Goal: Information Seeking & Learning: Find specific fact

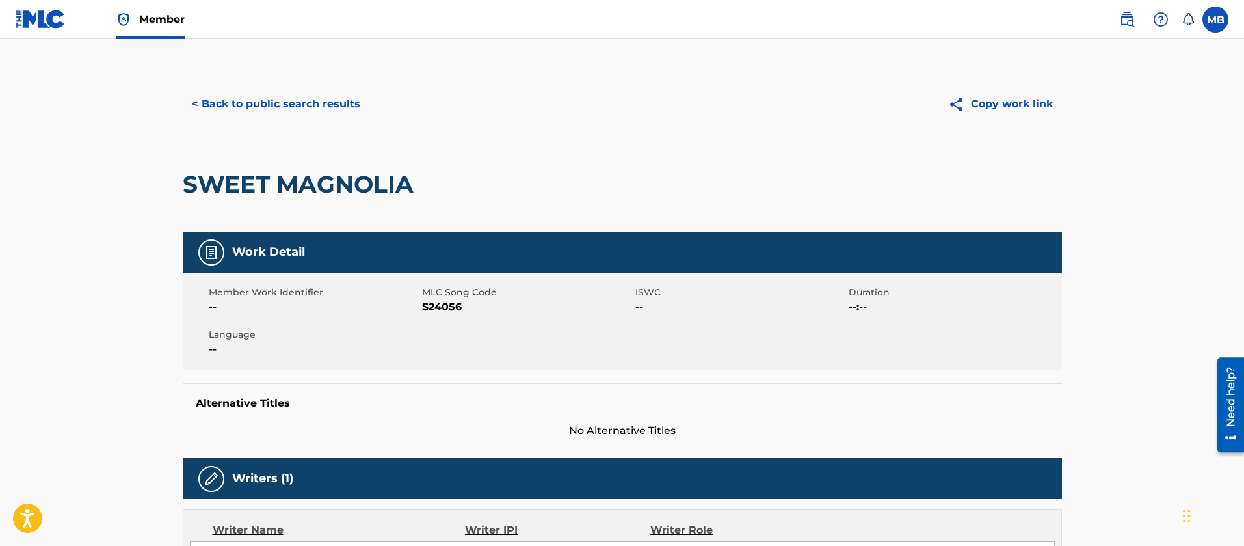
click at [165, 20] on span "Member" at bounding box center [162, 19] width 46 height 15
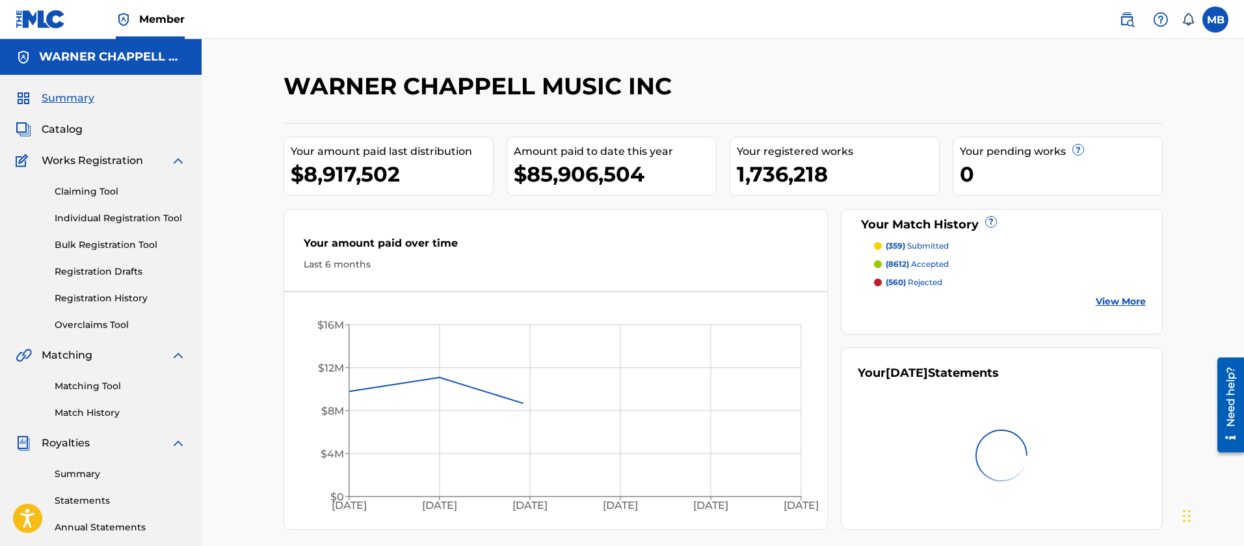
click at [48, 137] on span "Catalog" at bounding box center [62, 130] width 41 height 16
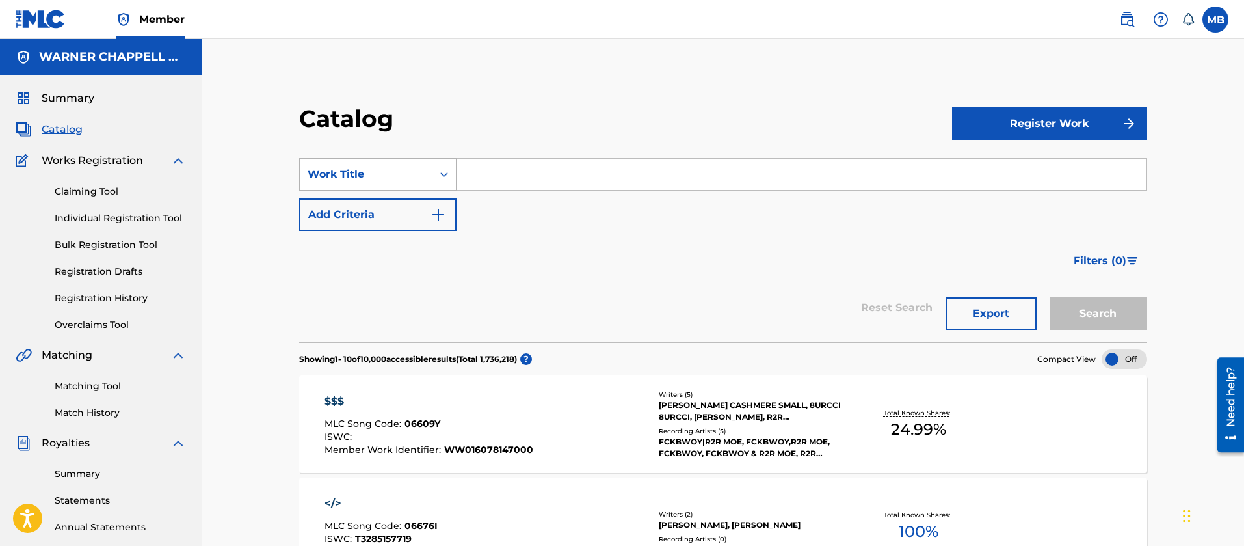
click at [367, 167] on div "Work Title" at bounding box center [366, 174] width 117 height 16
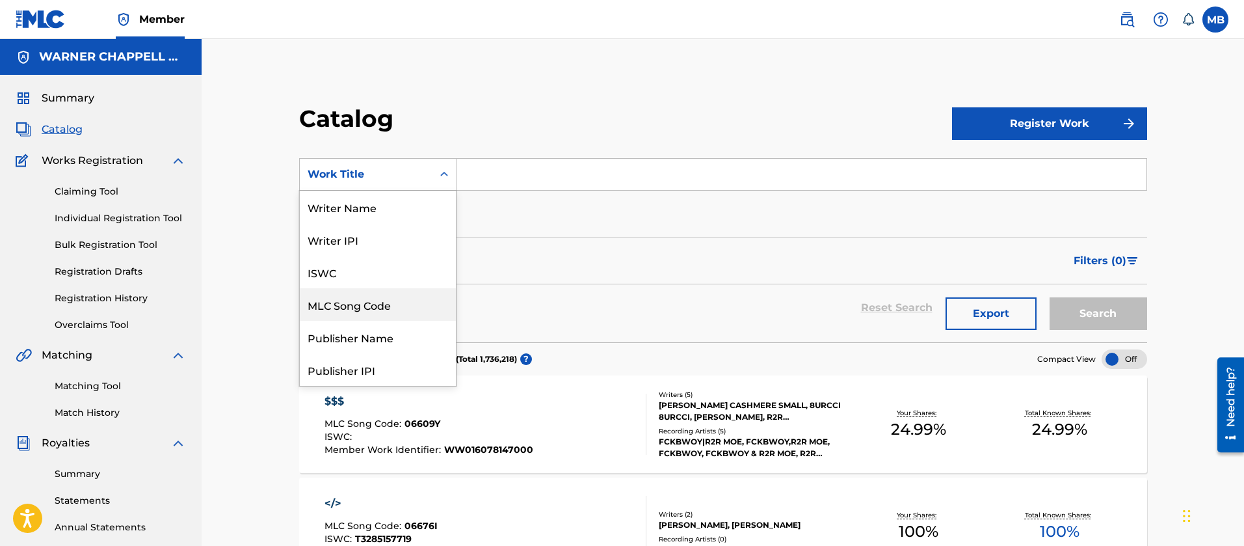
click at [375, 303] on div "MLC Song Code" at bounding box center [378, 304] width 156 height 33
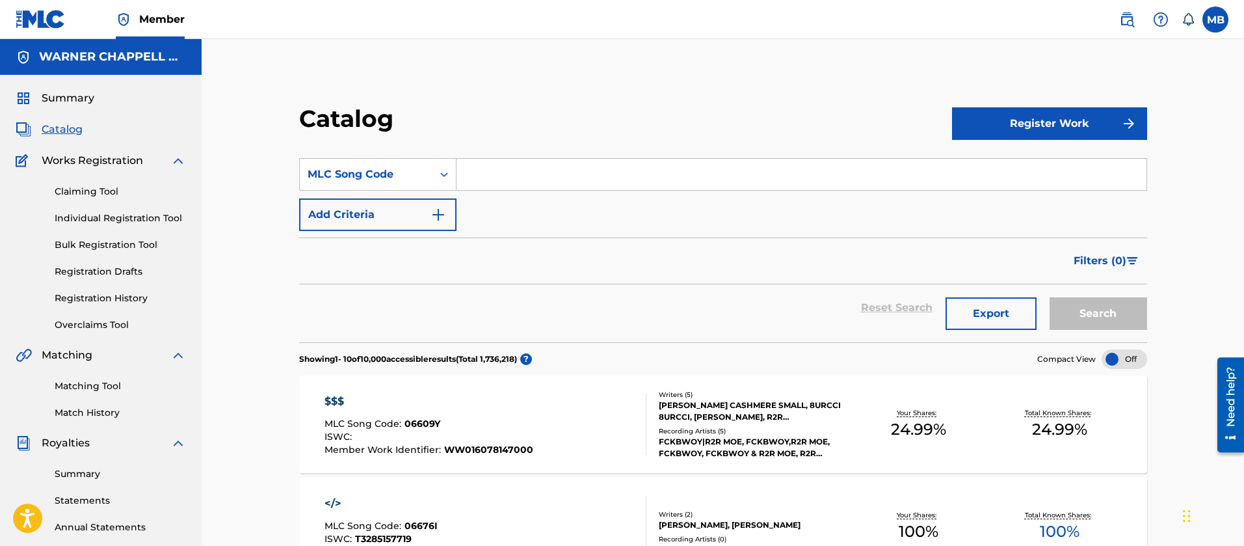
click at [496, 158] on div "Search Form" at bounding box center [802, 174] width 691 height 33
click at [509, 169] on input "Search Form" at bounding box center [802, 174] width 690 height 31
paste input "TW6VUU"
click at [1050, 297] on button "Search" at bounding box center [1099, 313] width 98 height 33
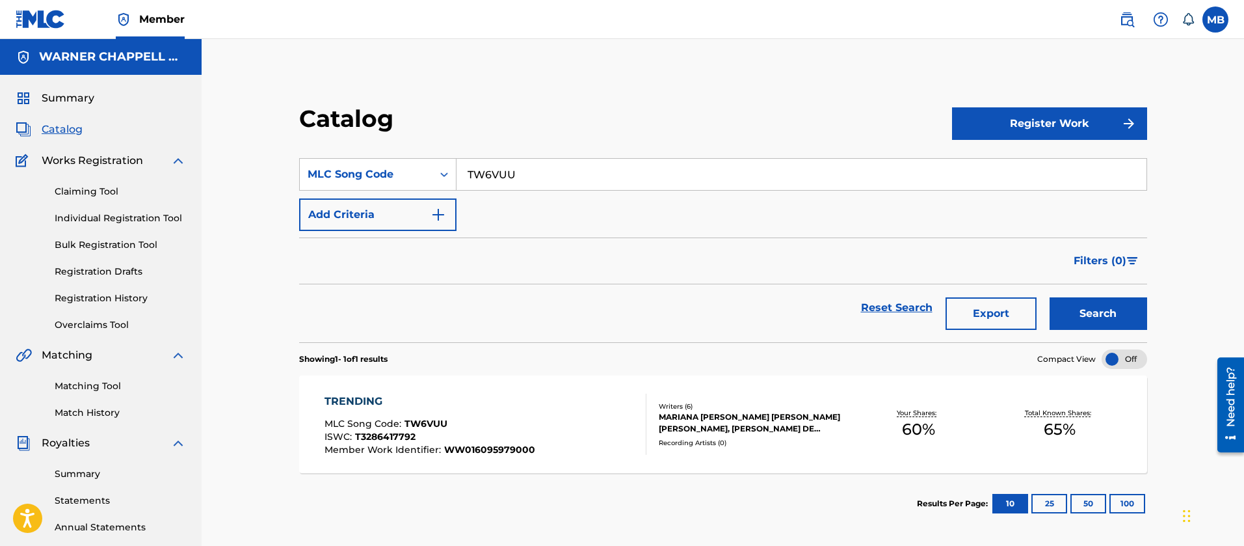
drag, startPoint x: 589, startPoint y: 172, endPoint x: 178, endPoint y: 68, distance: 423.3
click at [233, 101] on div "Catalog Register Work SearchWithCriteria9f972043-d7a5-4b20-863c-2f66a900c493 ML…" at bounding box center [723, 391] width 1042 height 705
paste input "S82SZJ"
click at [1050, 297] on button "Search" at bounding box center [1099, 313] width 98 height 33
drag, startPoint x: 533, startPoint y: 185, endPoint x: 298, endPoint y: 122, distance: 243.1
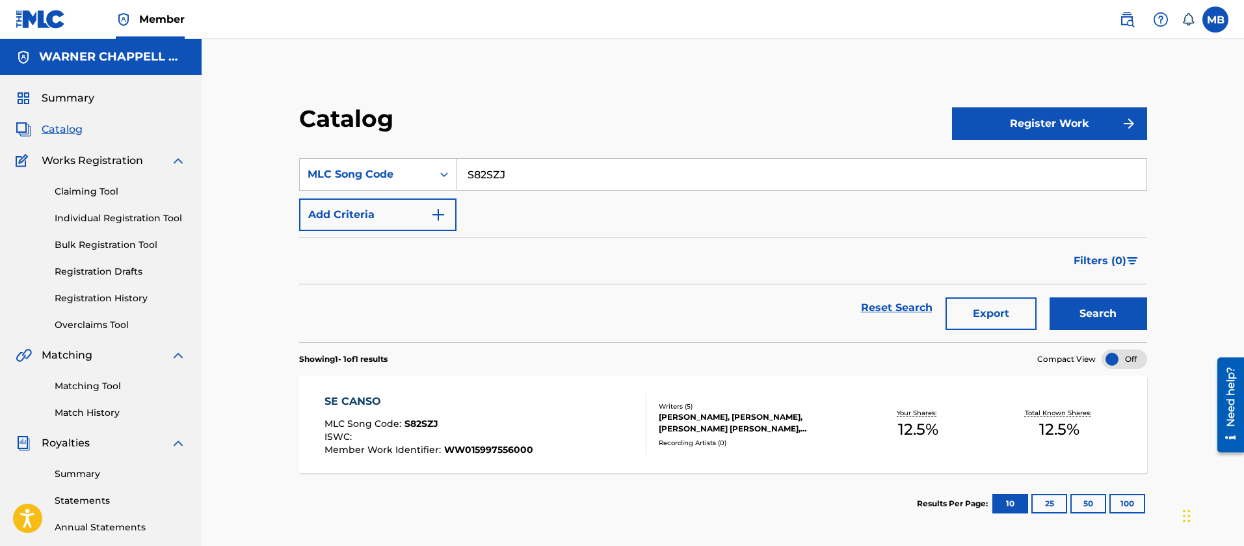
click at [380, 158] on div "SearchWithCriteria9f972043-d7a5-4b20-863c-2f66a900c493 MLC Song Code S82SZJ" at bounding box center [723, 174] width 848 height 33
paste input "MV394R"
type input "MV394R"
click at [1050, 297] on button "Search" at bounding box center [1099, 313] width 98 height 33
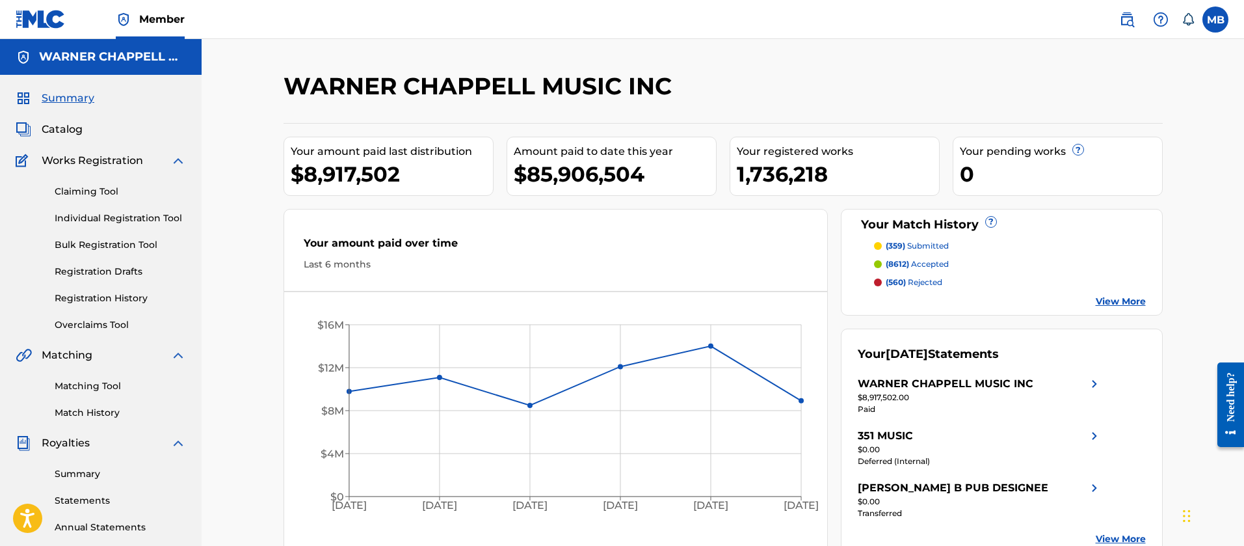
click at [77, 384] on link "Matching Tool" at bounding box center [120, 386] width 131 height 14
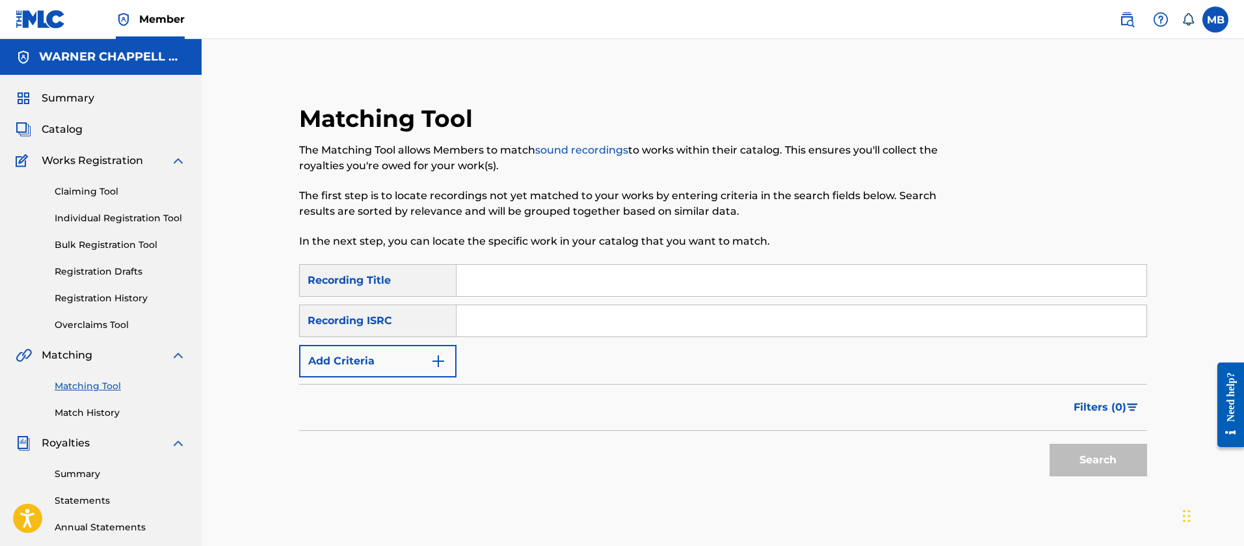
click at [557, 330] on input "Search Form" at bounding box center [802, 320] width 690 height 31
paste input "CA5KR1835509, QZ67M1804160"
click at [1050, 443] on button "Search" at bounding box center [1099, 459] width 98 height 33
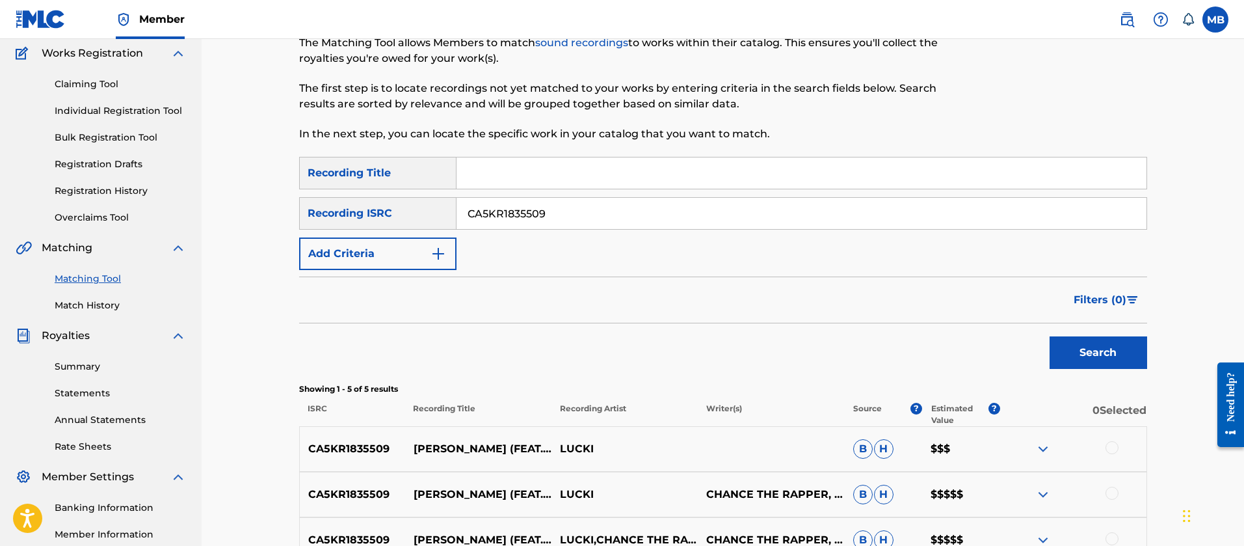
scroll to position [343, 0]
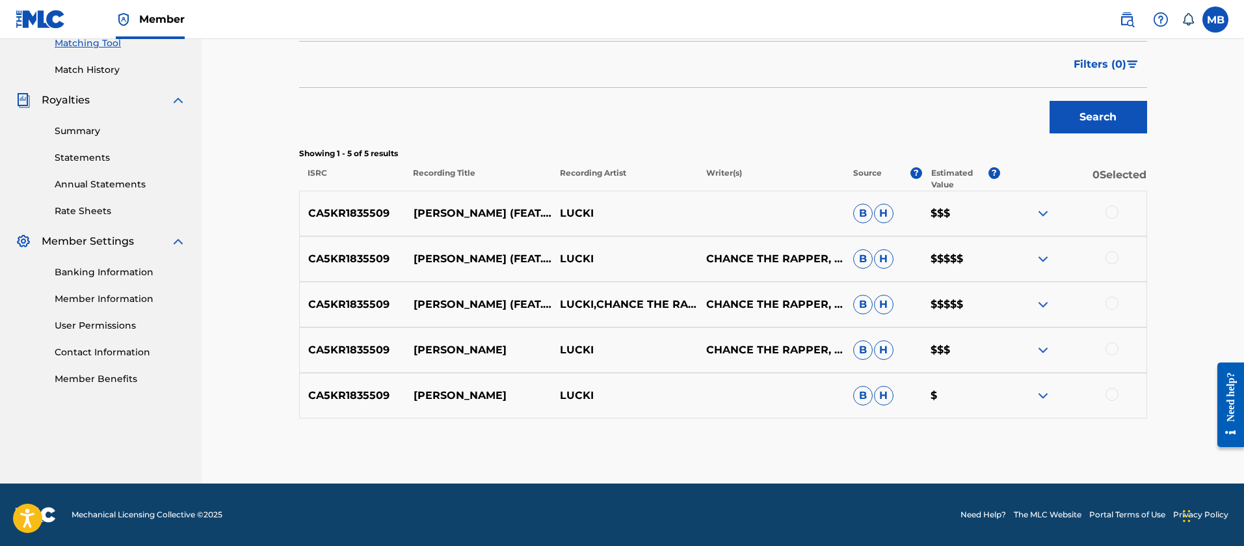
click at [1113, 213] on div at bounding box center [1111, 211] width 13 height 13
click at [1115, 253] on div at bounding box center [1111, 257] width 13 height 13
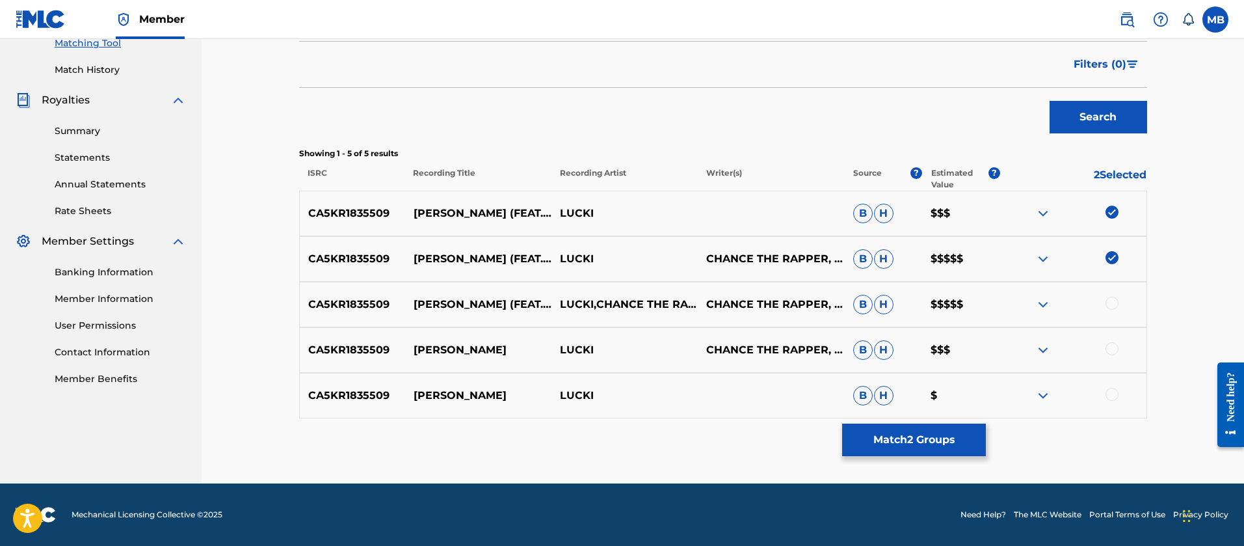
click at [1113, 298] on div at bounding box center [1111, 303] width 13 height 13
click at [1113, 351] on div at bounding box center [1111, 348] width 13 height 13
click at [1109, 401] on div at bounding box center [1072, 396] width 146 height 16
click at [1120, 393] on div at bounding box center [1072, 396] width 146 height 16
click at [1115, 393] on div at bounding box center [1111, 394] width 13 height 13
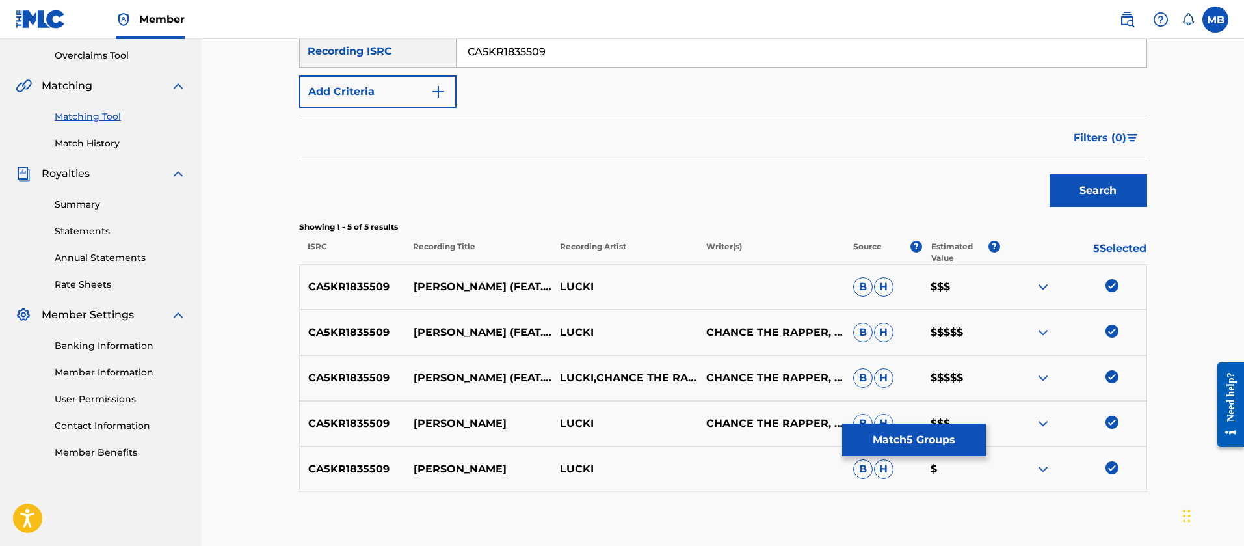
scroll to position [148, 0]
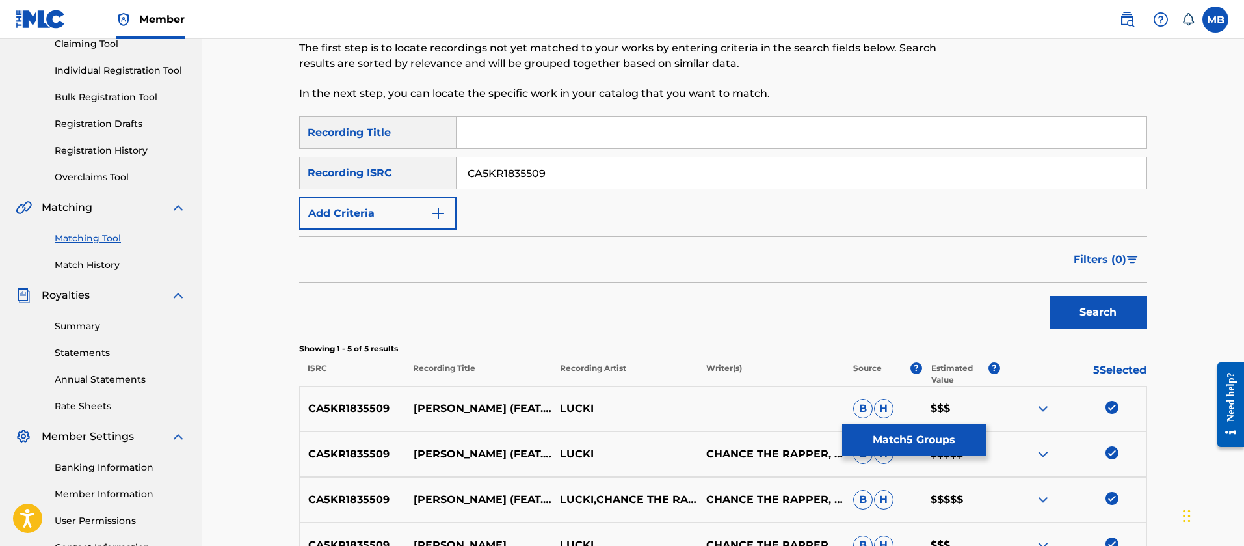
drag, startPoint x: 581, startPoint y: 189, endPoint x: 435, endPoint y: 183, distance: 145.8
click at [435, 183] on div "SearchWithCriteria36dd6b50-c392-4cff-b8e0-a37f16d0fd62 Recording ISRC CA5KR1835…" at bounding box center [723, 173] width 848 height 33
click at [564, 172] on input "CA5KR1835509" at bounding box center [802, 172] width 690 height 31
paste input ", QZ67M1804160"
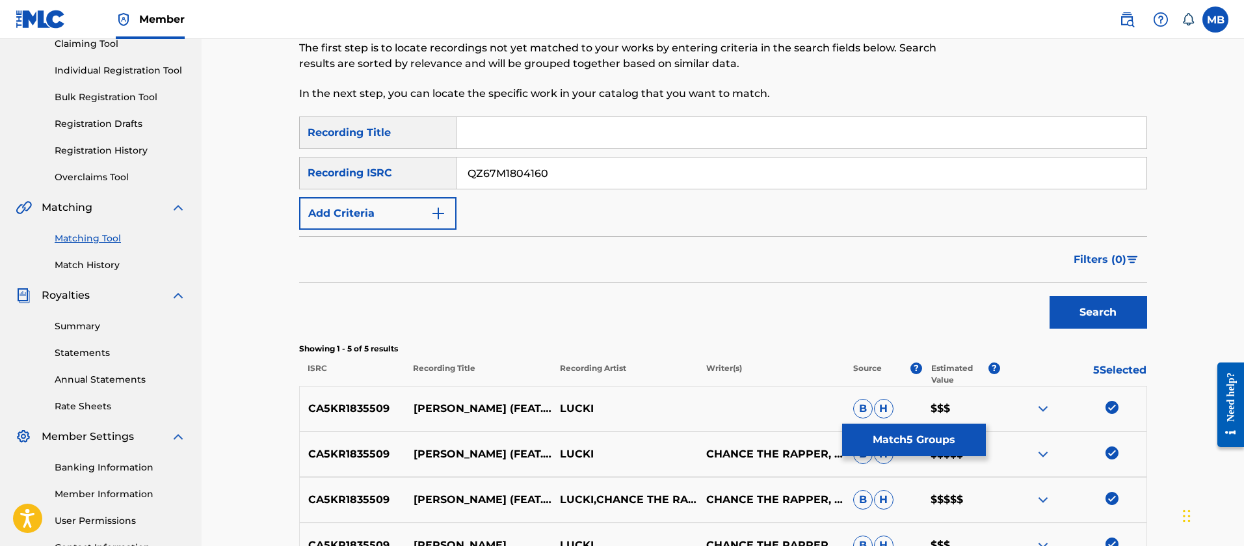
type input "QZ67M1804160"
click at [1124, 313] on button "Search" at bounding box center [1099, 312] width 98 height 33
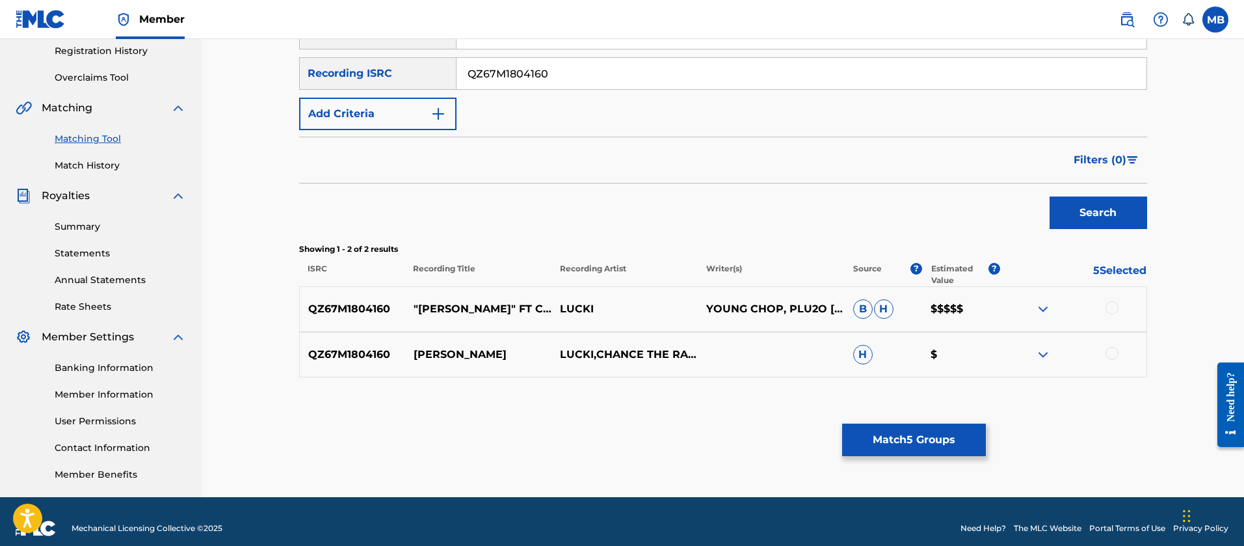
scroll to position [261, 0]
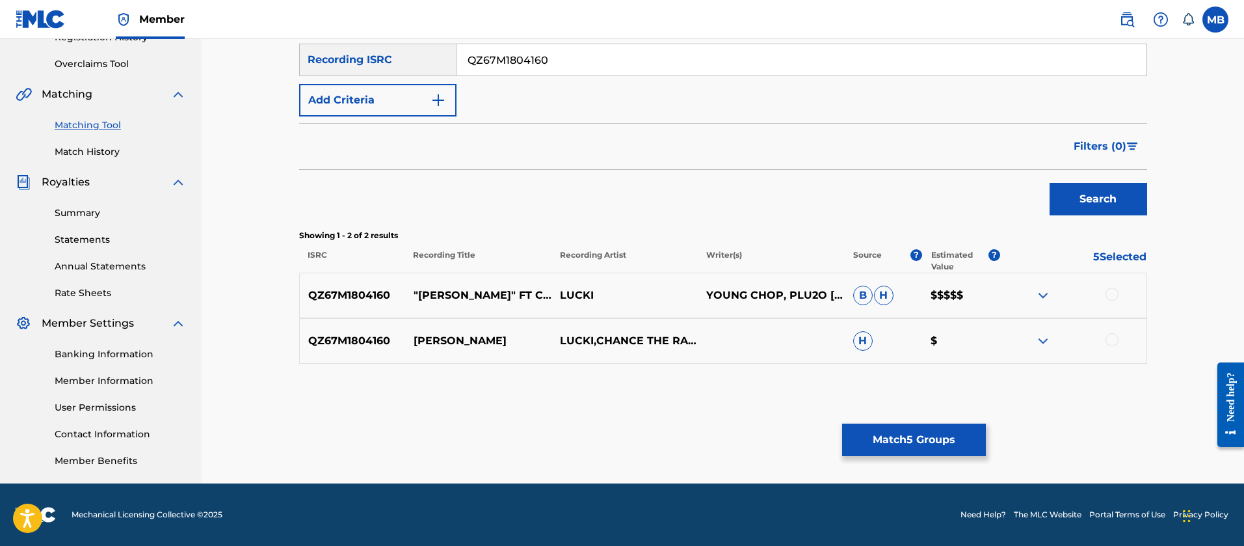
click at [1111, 293] on div at bounding box center [1111, 293] width 13 height 13
click at [1111, 333] on div at bounding box center [1111, 339] width 13 height 13
click at [936, 429] on button "Match 7 Groups" at bounding box center [914, 439] width 144 height 33
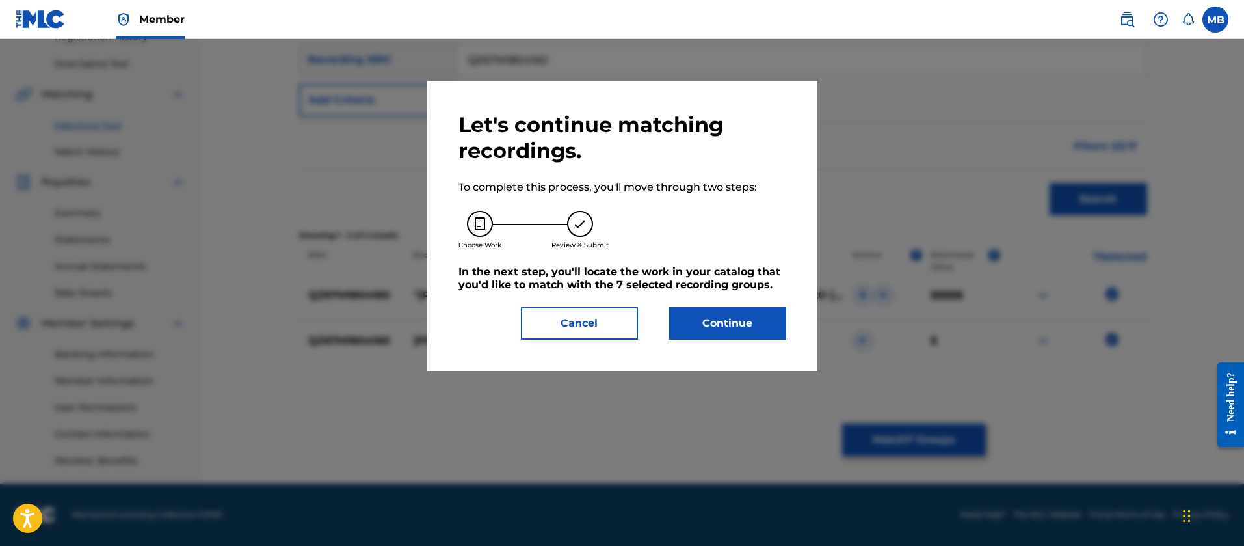
click at [739, 310] on button "Continue" at bounding box center [727, 323] width 117 height 33
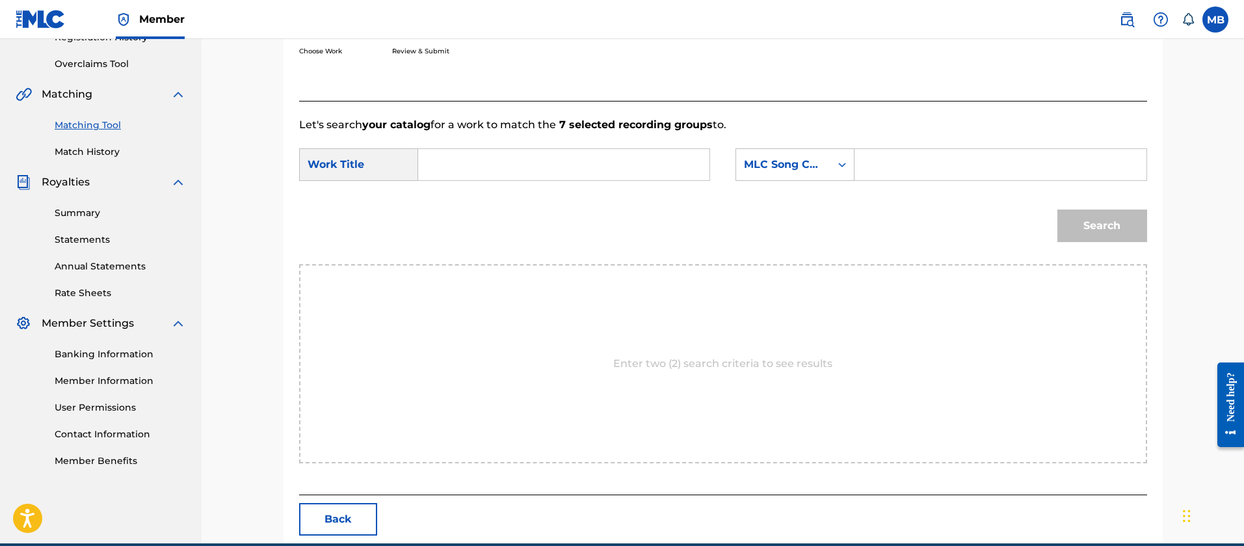
click at [911, 171] on input "Search Form" at bounding box center [1000, 164] width 269 height 31
paste input "S61HYU"
type input "S61HYU"
click at [541, 170] on input "Search Form" at bounding box center [563, 164] width 269 height 31
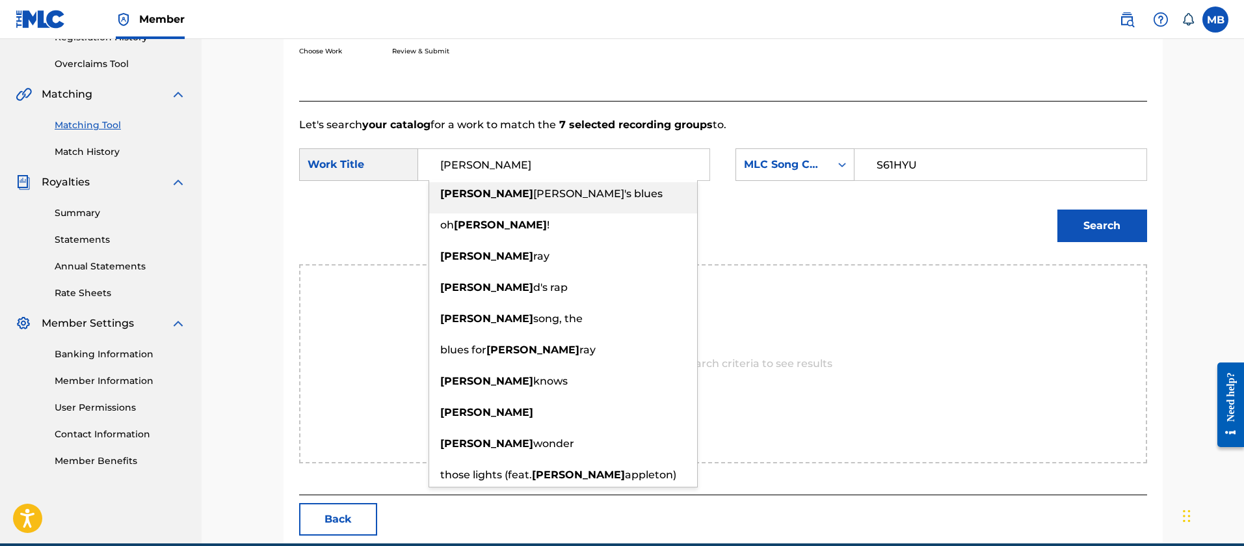
type input "[PERSON_NAME]"
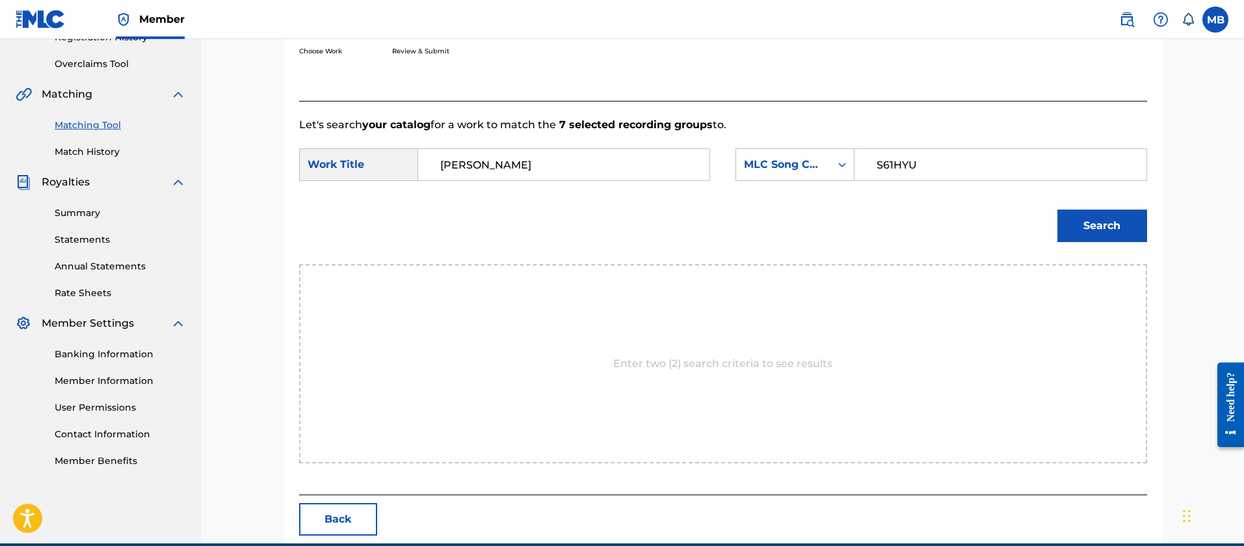
click at [1057, 209] on button "Search" at bounding box center [1102, 225] width 90 height 33
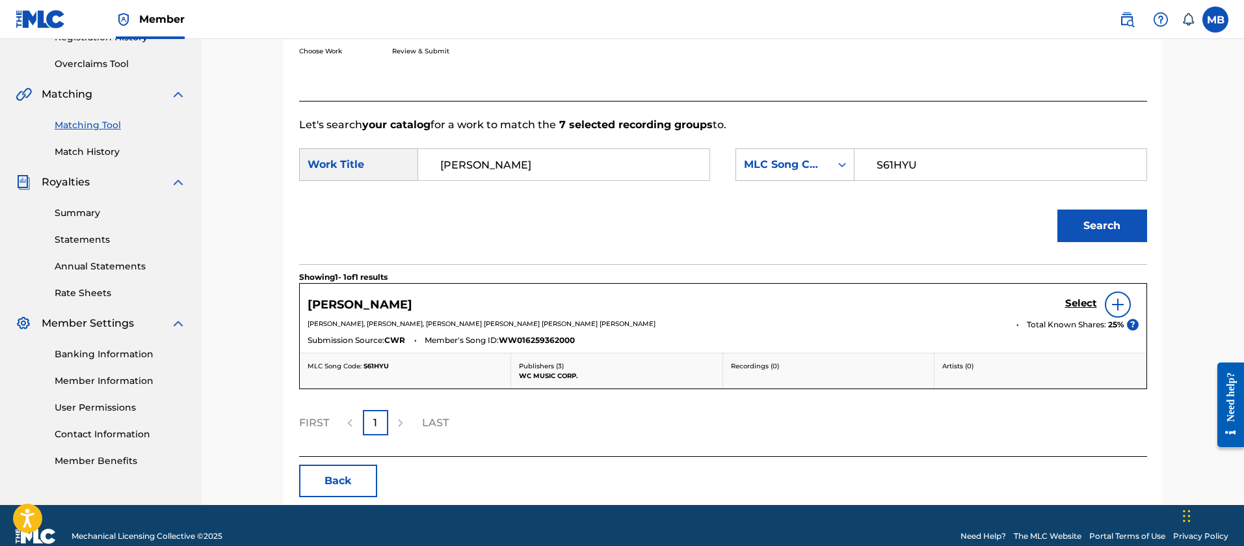
click at [1076, 306] on h5 "Select" at bounding box center [1081, 303] width 32 height 12
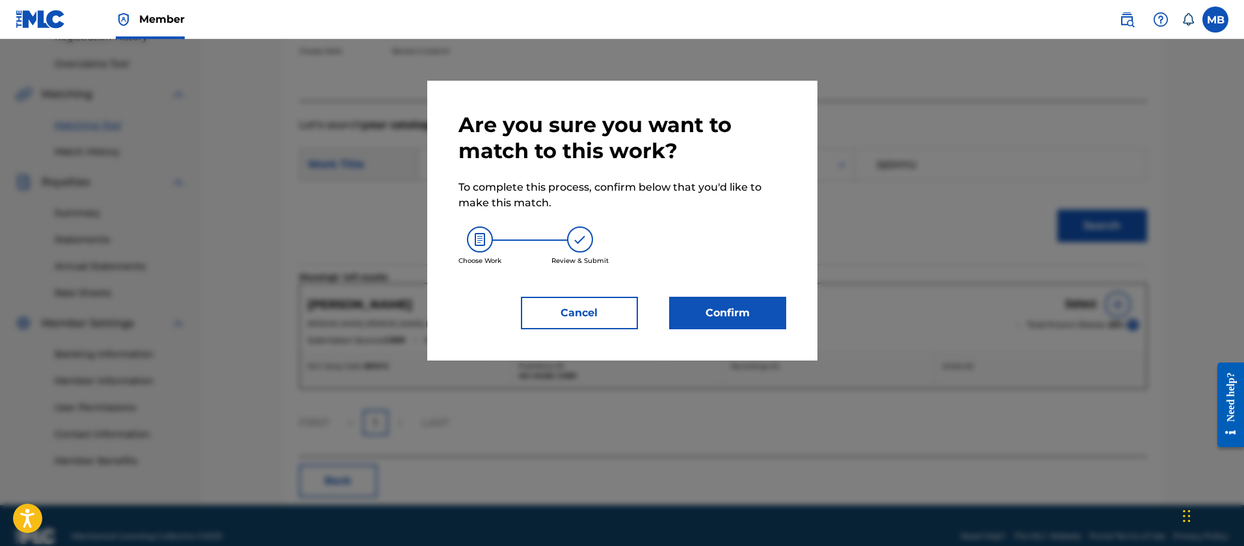
click at [747, 319] on button "Confirm" at bounding box center [727, 313] width 117 height 33
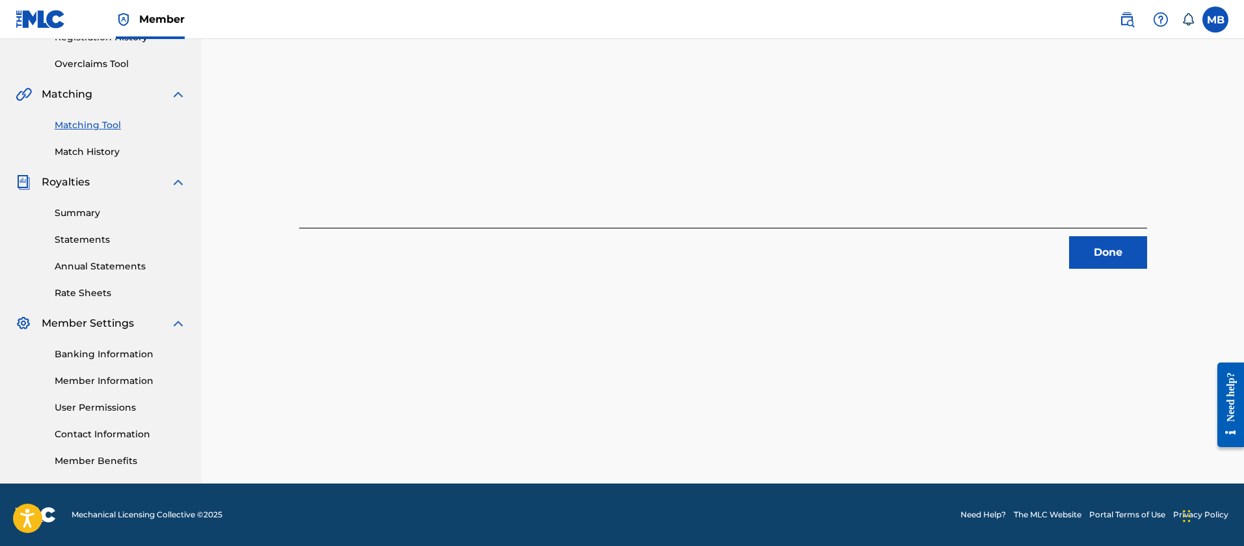
click at [1094, 243] on button "Done" at bounding box center [1108, 252] width 78 height 33
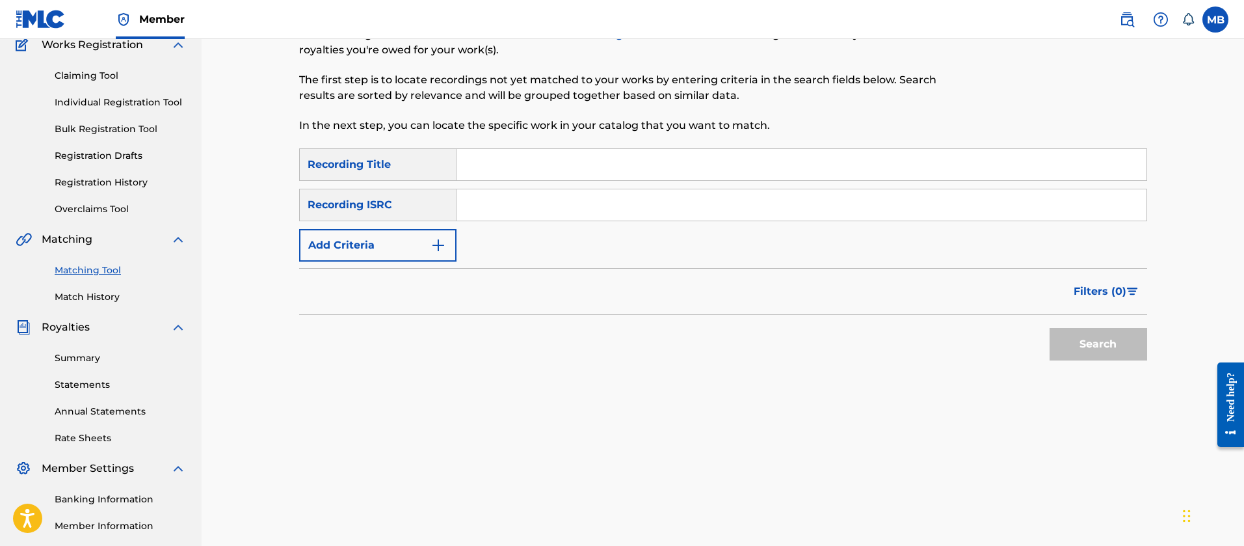
scroll to position [0, 0]
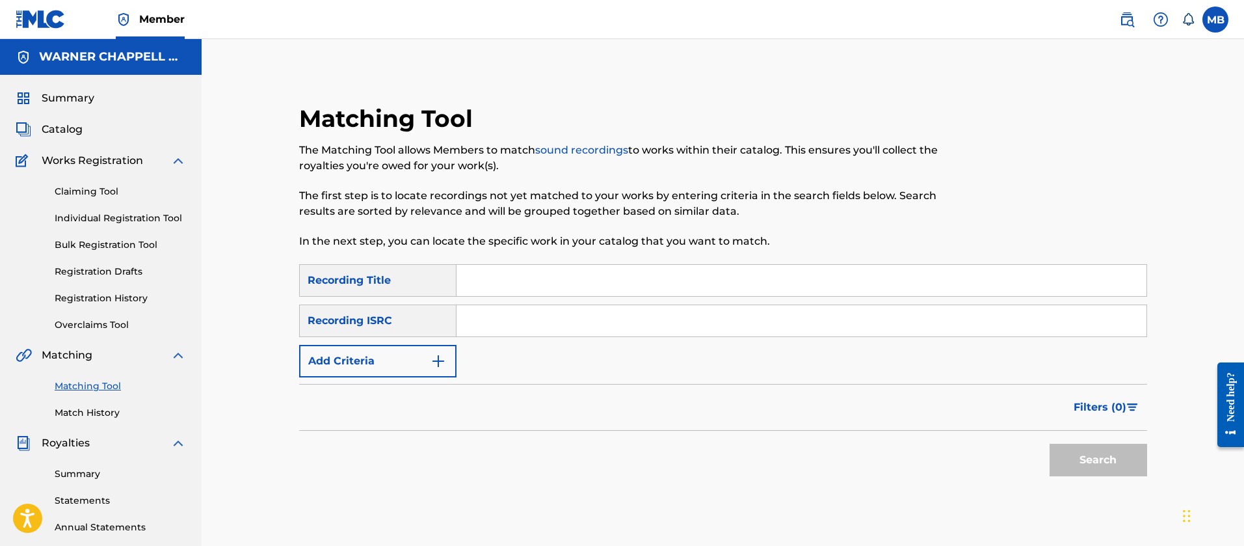
click at [1132, 21] on img at bounding box center [1127, 20] width 16 height 16
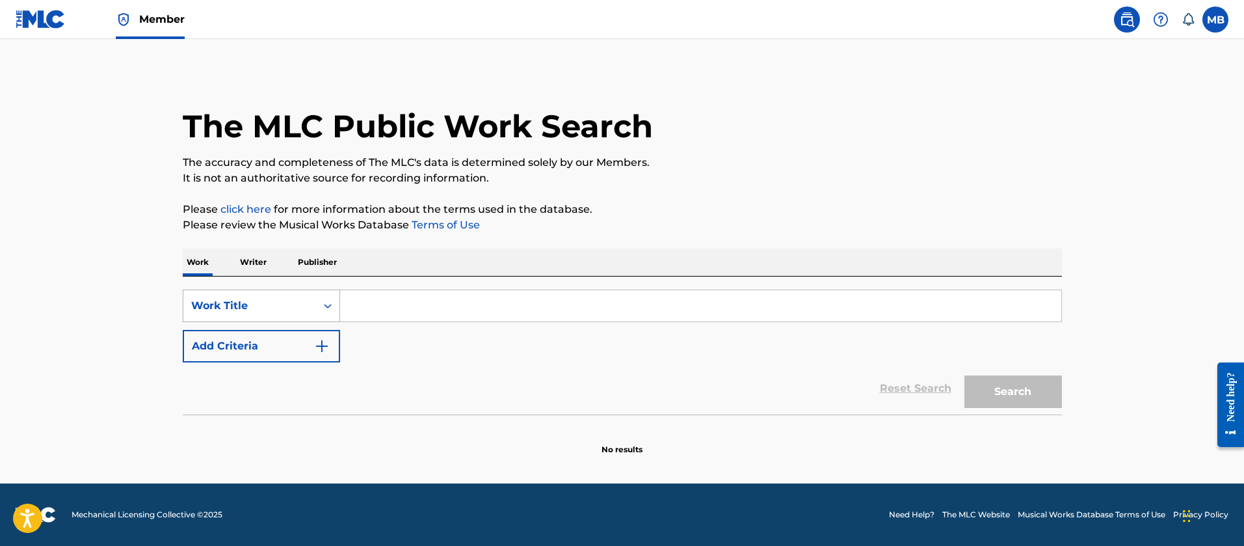
drag, startPoint x: 293, startPoint y: 298, endPoint x: 293, endPoint y: 308, distance: 9.8
click at [293, 298] on div "Work Title" at bounding box center [249, 306] width 117 height 16
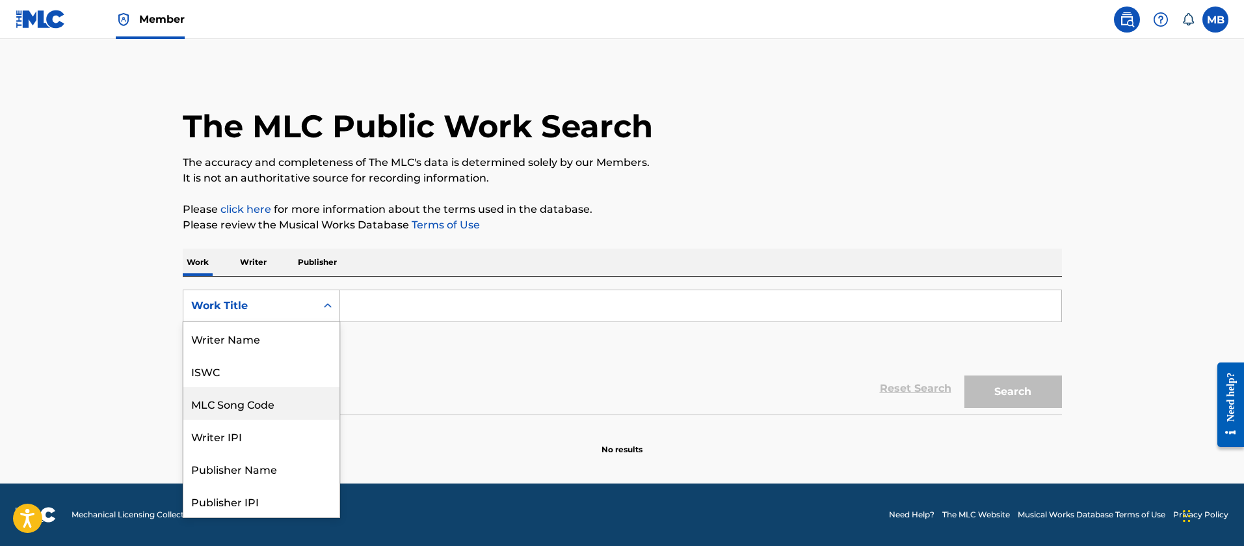
scroll to position [65, 0]
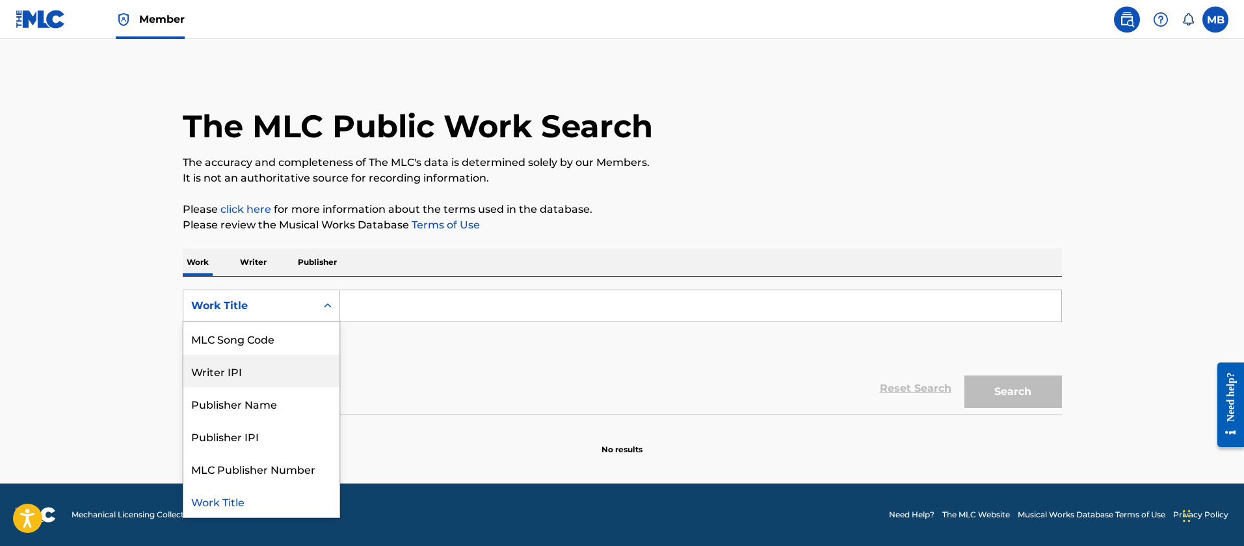
click at [295, 354] on div "Writer IPI" at bounding box center [261, 370] width 156 height 33
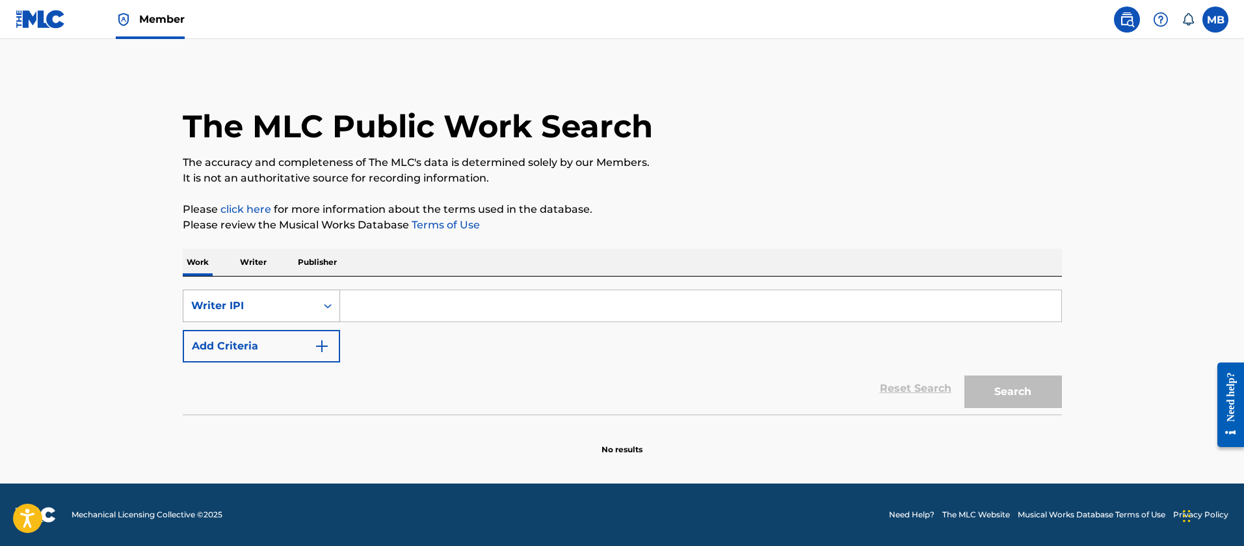
click at [290, 306] on div "Writer IPI" at bounding box center [249, 306] width 117 height 16
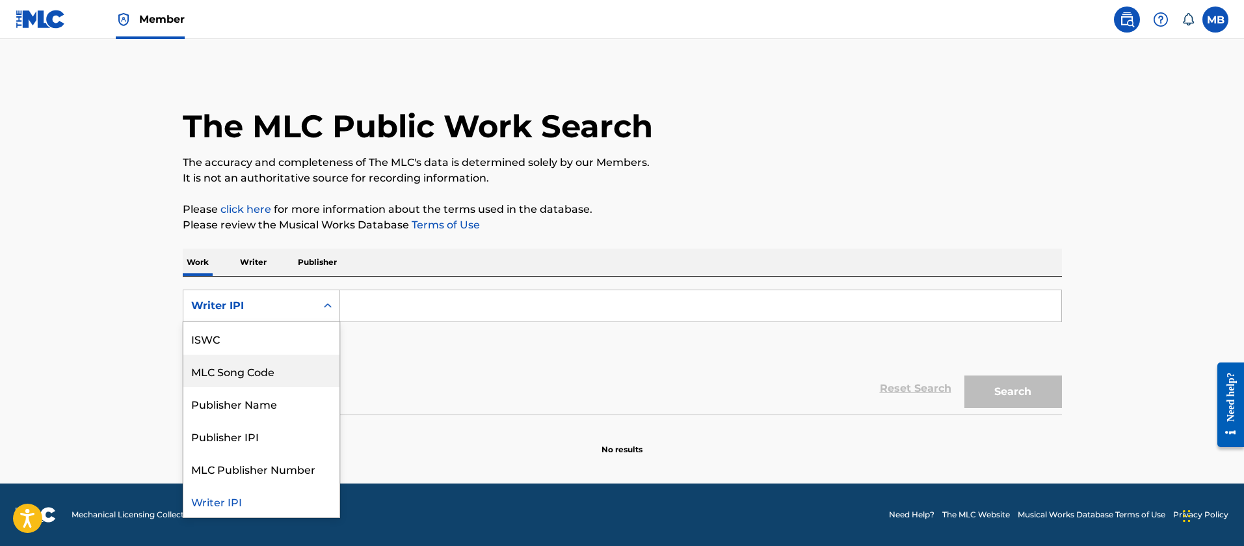
click at [268, 375] on div "MLC Song Code" at bounding box center [261, 370] width 156 height 33
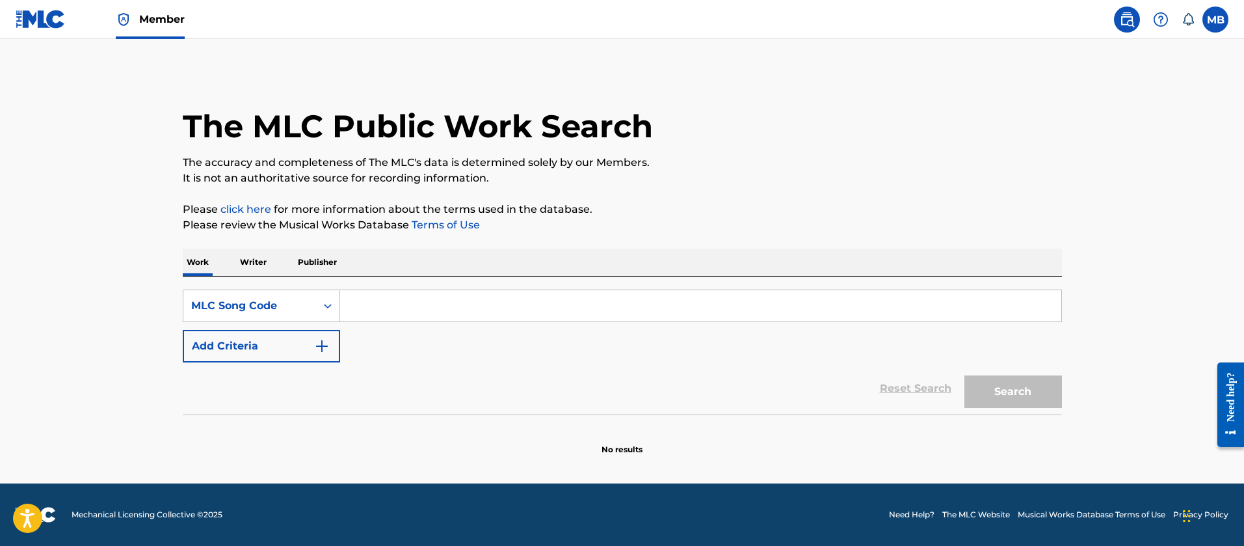
click at [396, 302] on input "Search Form" at bounding box center [700, 305] width 721 height 31
paste input "IZ5C9O"
type input "IZ5C9O"
click at [964, 375] on button "Search" at bounding box center [1013, 391] width 98 height 33
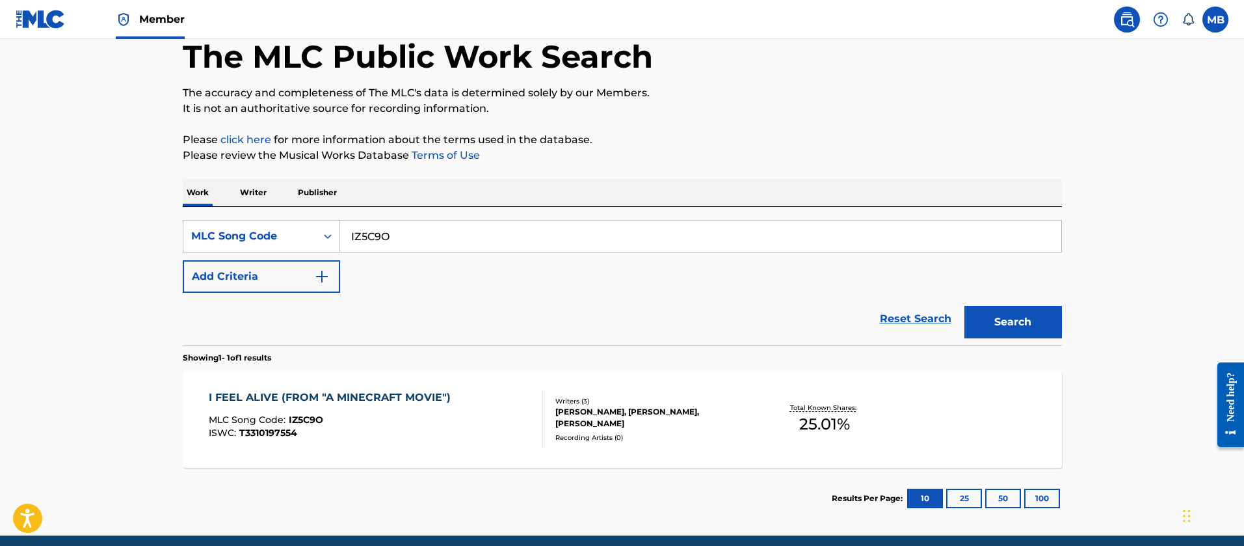
scroll to position [122, 0]
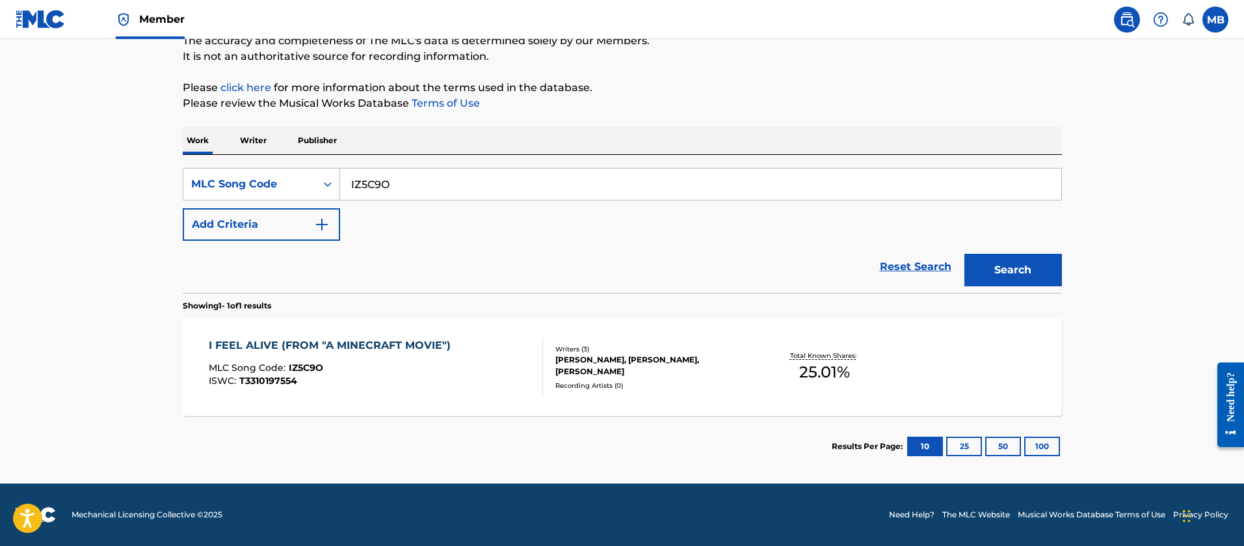
click at [468, 364] on div "I FEEL ALIVE (FROM "A MINECRAFT MOVIE") MLC Song Code : IZ5C9O ISWC : T33101975…" at bounding box center [376, 366] width 334 height 59
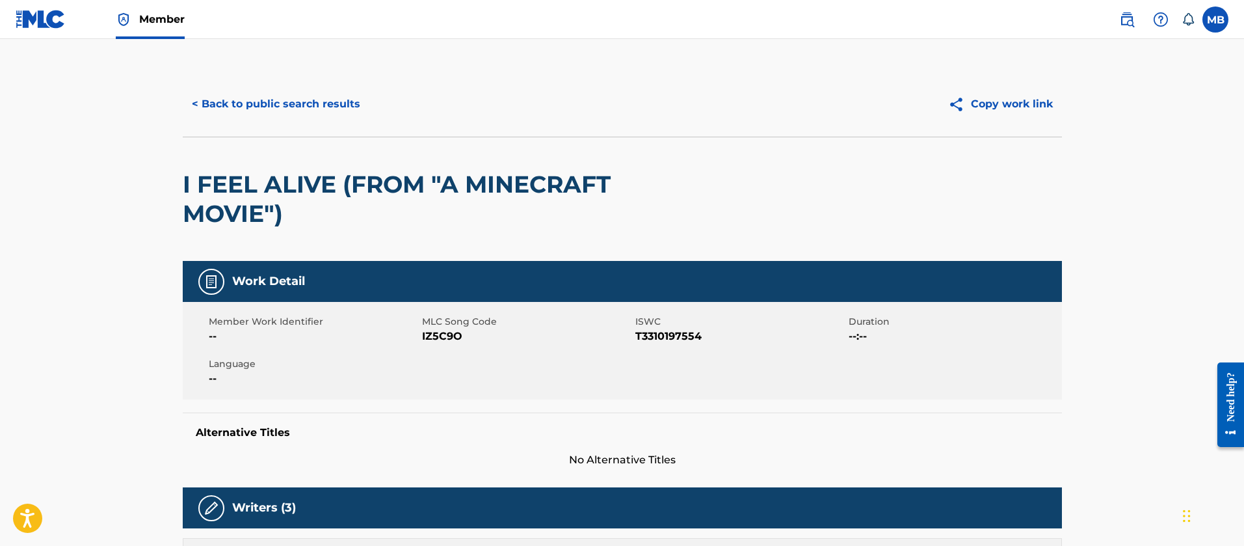
click at [295, 97] on button "< Back to public search results" at bounding box center [276, 104] width 187 height 33
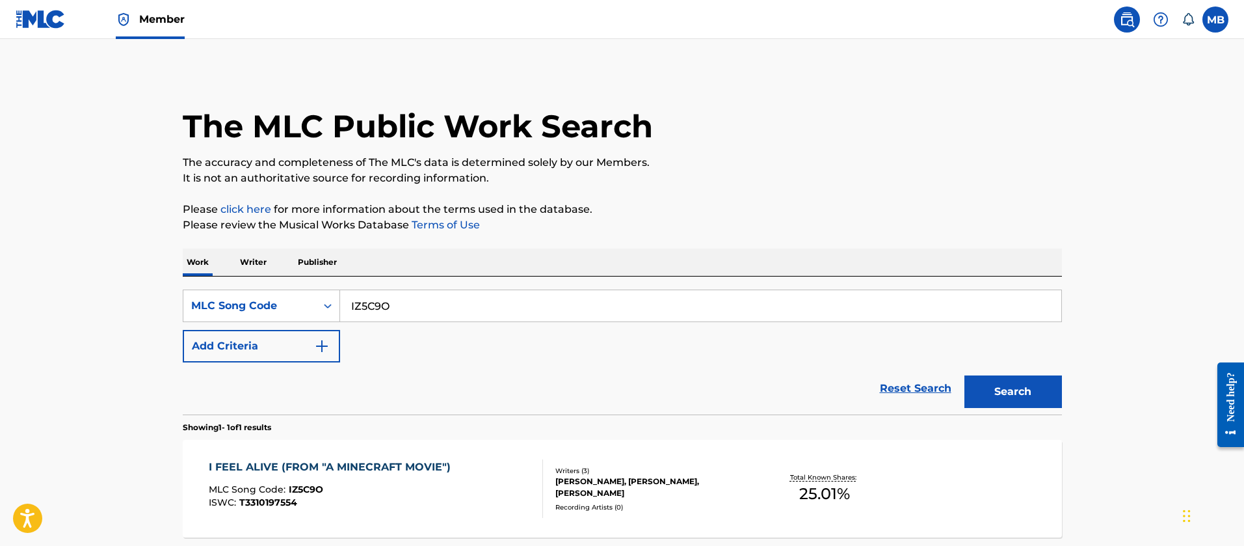
scroll to position [88, 0]
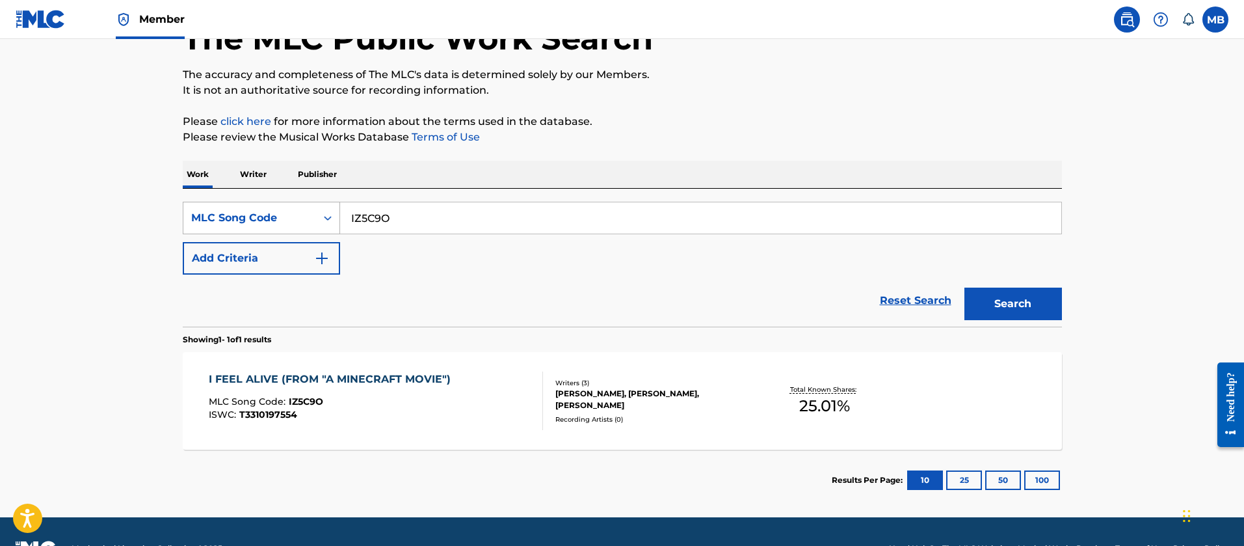
drag, startPoint x: 500, startPoint y: 218, endPoint x: 188, endPoint y: 214, distance: 312.2
click at [191, 215] on div "SearchWithCriteria36eb6e46-95a6-475d-abad-b14269f1e0ef MLC Song Code IZ5C9O" at bounding box center [622, 218] width 879 height 33
paste input "1XAS"
type input "IZ1XAS"
click at [964, 287] on button "Search" at bounding box center [1013, 303] width 98 height 33
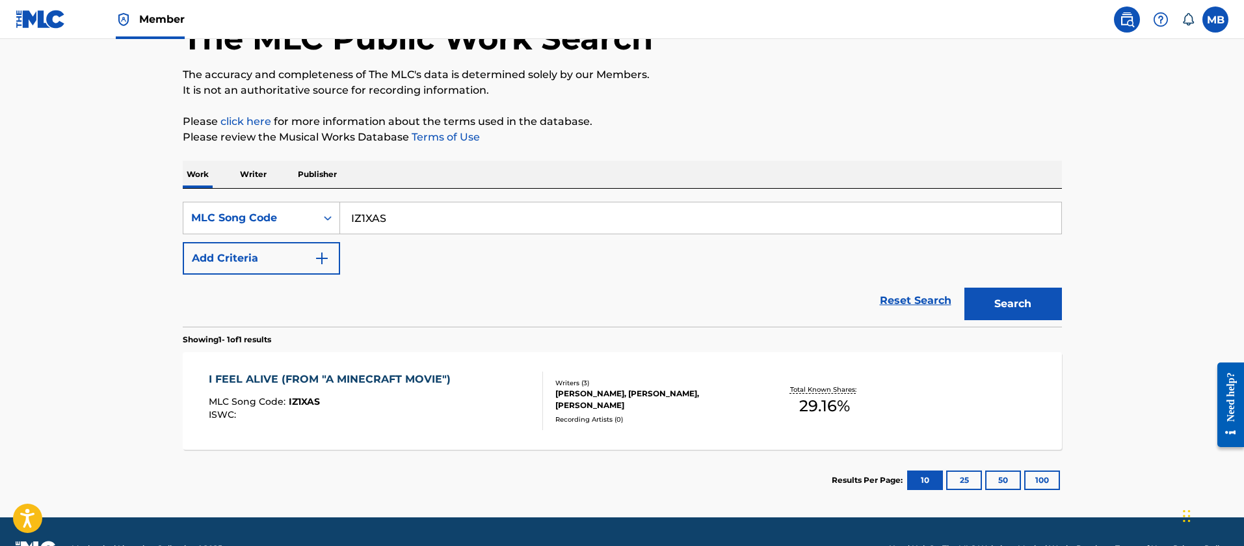
click at [367, 383] on div "I FEEL ALIVE (FROM "A MINECRAFT MOVIE")" at bounding box center [333, 379] width 248 height 16
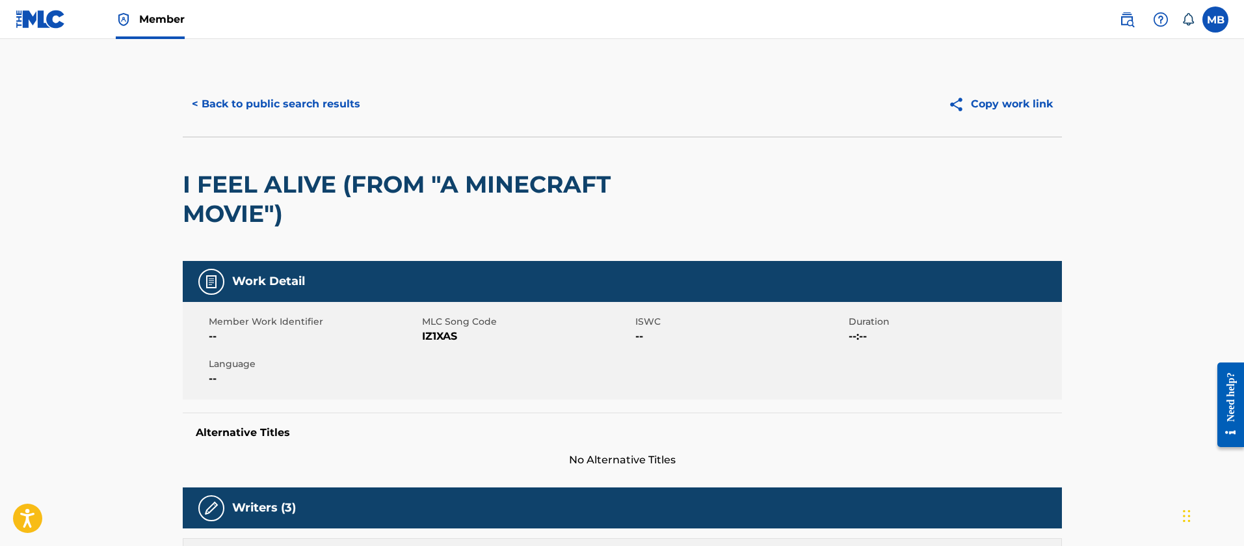
click at [289, 111] on button "< Back to public search results" at bounding box center [276, 104] width 187 height 33
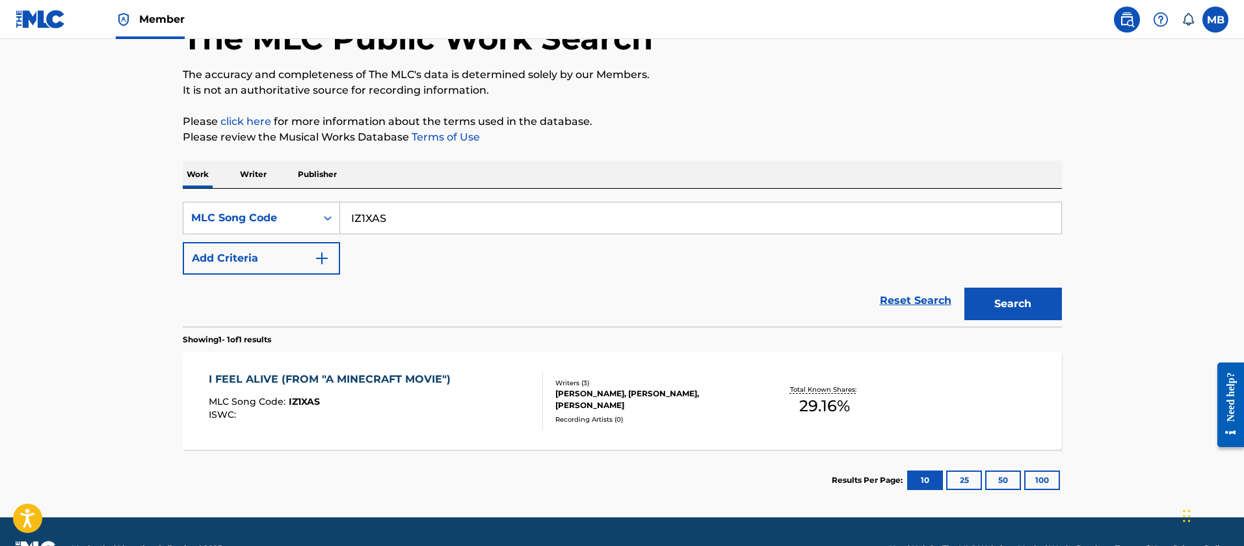
drag, startPoint x: 436, startPoint y: 217, endPoint x: 179, endPoint y: 183, distance: 259.6
click at [190, 189] on div "SearchWithCriteria36eb6e46-95a6-475d-abad-b14269f1e0ef MLC Song Code IZ1XAS Add…" at bounding box center [622, 258] width 879 height 138
paste input "BD89E1"
type input "BD89E1"
click at [964, 287] on button "Search" at bounding box center [1013, 303] width 98 height 33
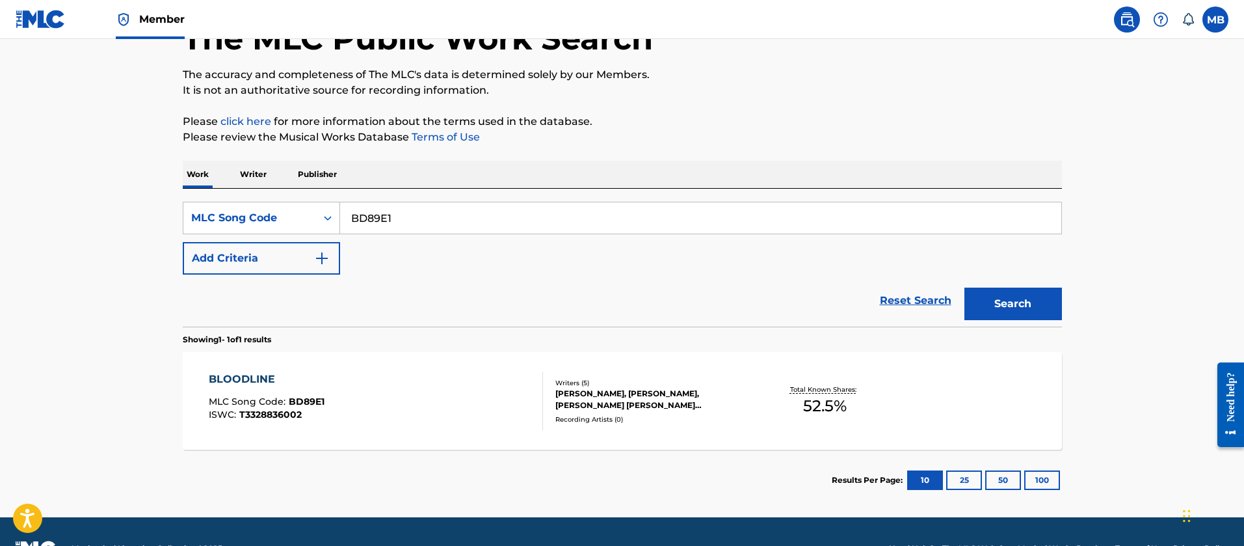
click at [149, 14] on span "Member" at bounding box center [162, 19] width 46 height 15
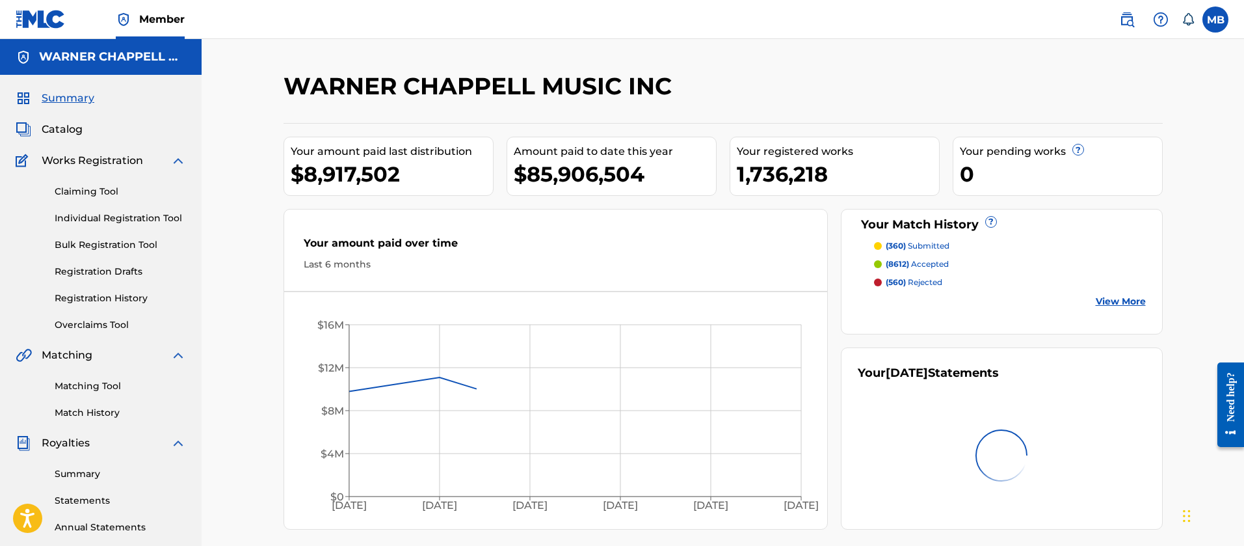
click at [61, 131] on span "Catalog" at bounding box center [62, 130] width 41 height 16
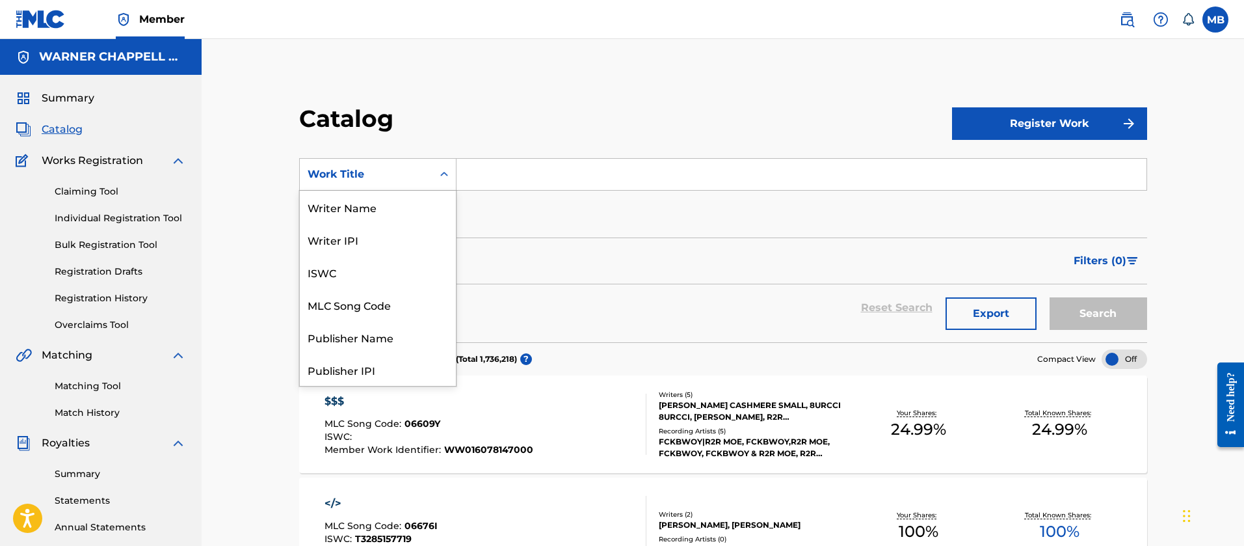
click at [349, 165] on div "Work Title" at bounding box center [366, 174] width 133 height 25
click at [372, 295] on div "MLC Song Code" at bounding box center [378, 304] width 156 height 33
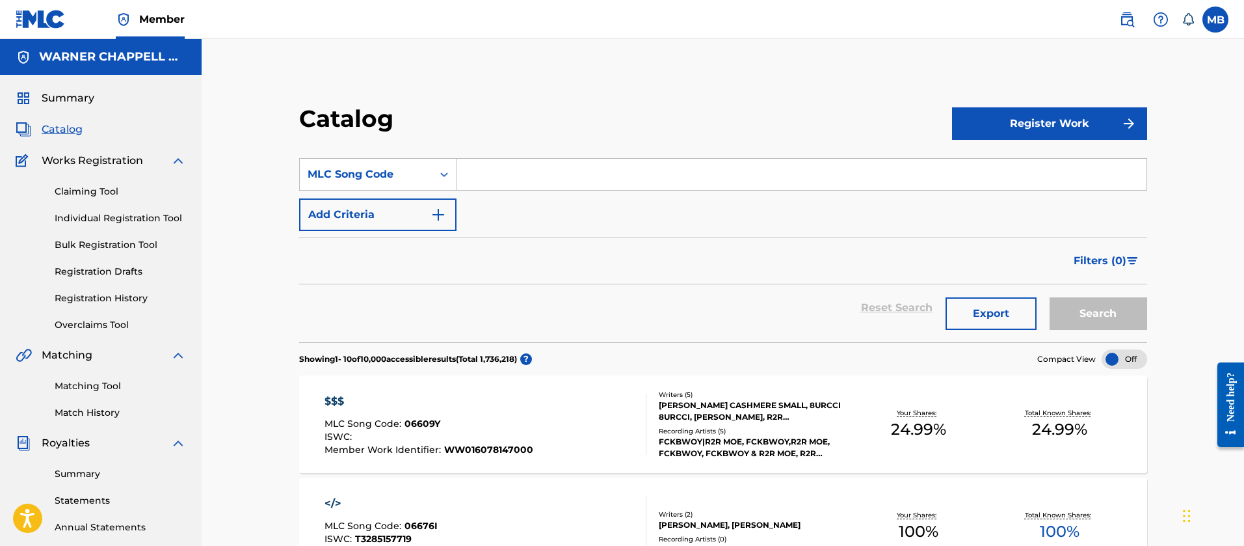
click at [593, 181] on input "Search Form" at bounding box center [802, 174] width 690 height 31
paste input "BD89E1"
type input "BD89E1"
click at [1050, 297] on button "Search" at bounding box center [1099, 313] width 98 height 33
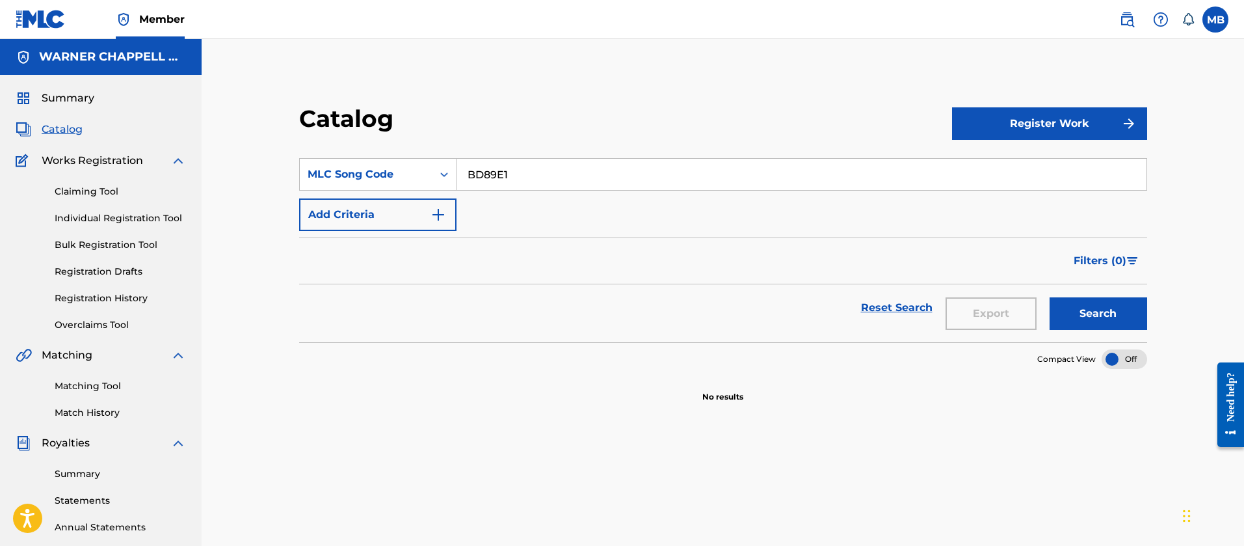
click at [1115, 25] on link at bounding box center [1127, 20] width 26 height 26
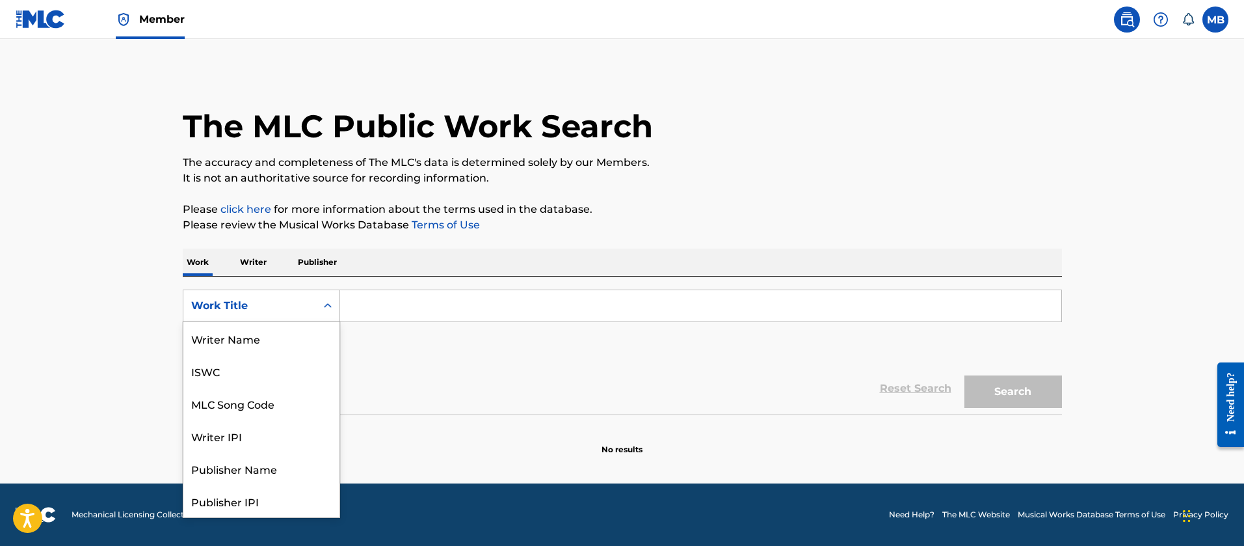
click at [287, 310] on div "Work Title" at bounding box center [249, 306] width 117 height 16
click at [284, 342] on div "MLC Song Code" at bounding box center [261, 338] width 156 height 33
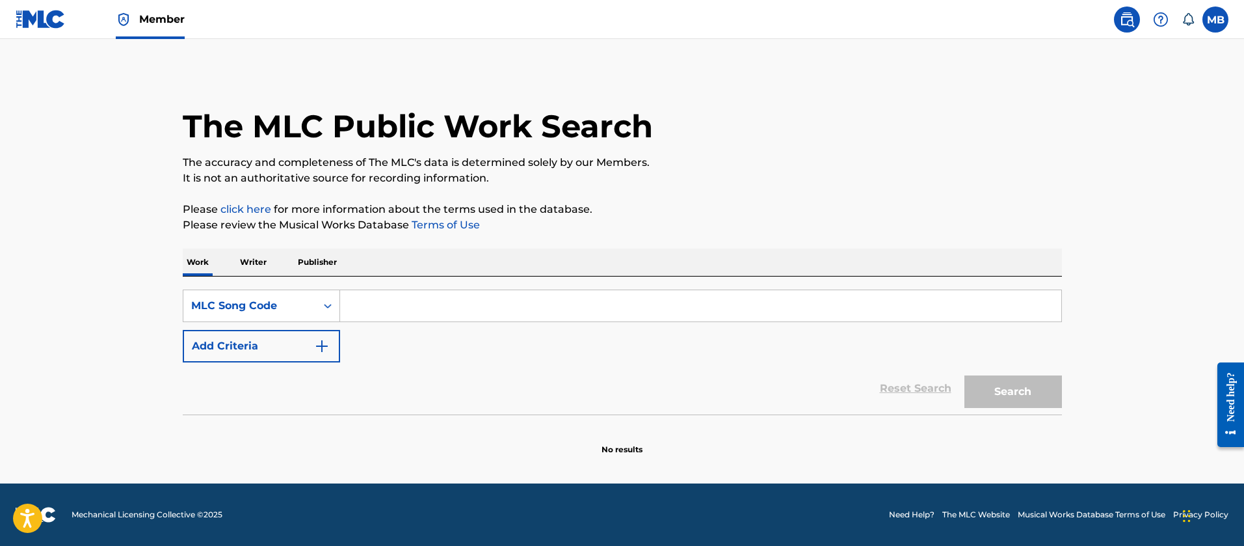
click at [390, 308] on input "Search Form" at bounding box center [700, 305] width 721 height 31
paste input "BD89E1"
type input "BD89E1"
click at [964, 375] on button "Search" at bounding box center [1013, 391] width 98 height 33
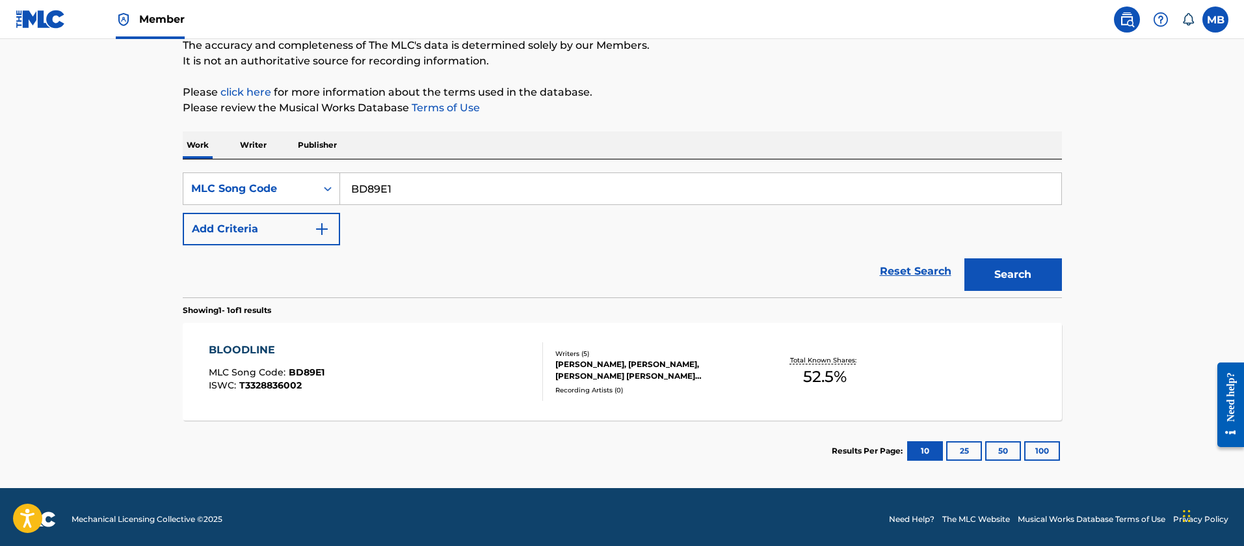
scroll to position [122, 0]
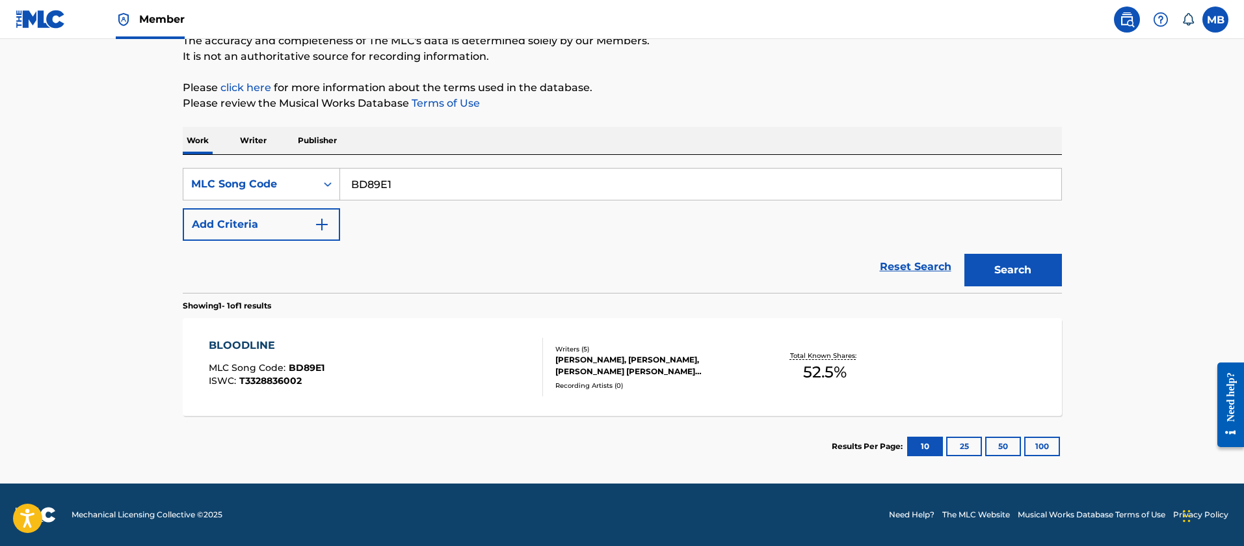
click at [411, 363] on div "BLOODLINE MLC Song Code : BD89E1 ISWC : T3328836002" at bounding box center [376, 366] width 334 height 59
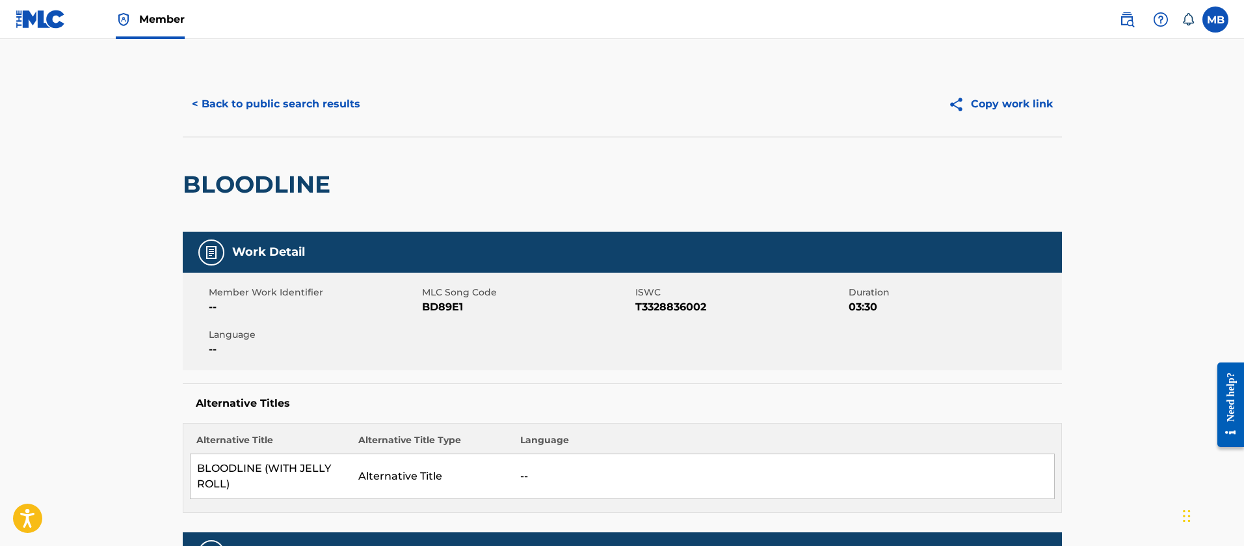
click at [224, 96] on button "< Back to public search results" at bounding box center [276, 104] width 187 height 33
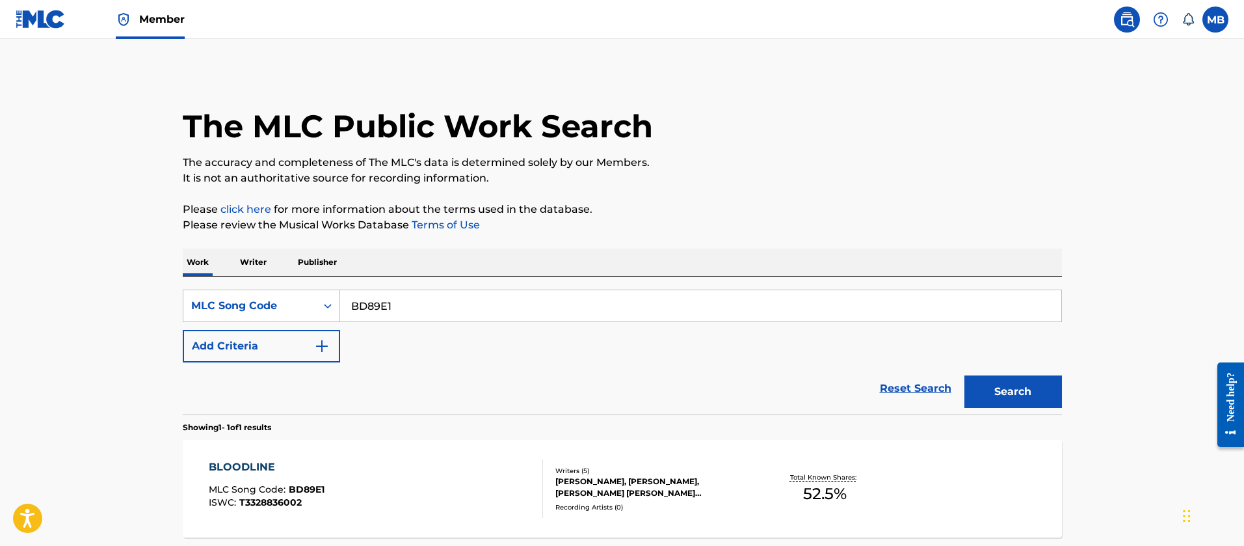
scroll to position [88, 0]
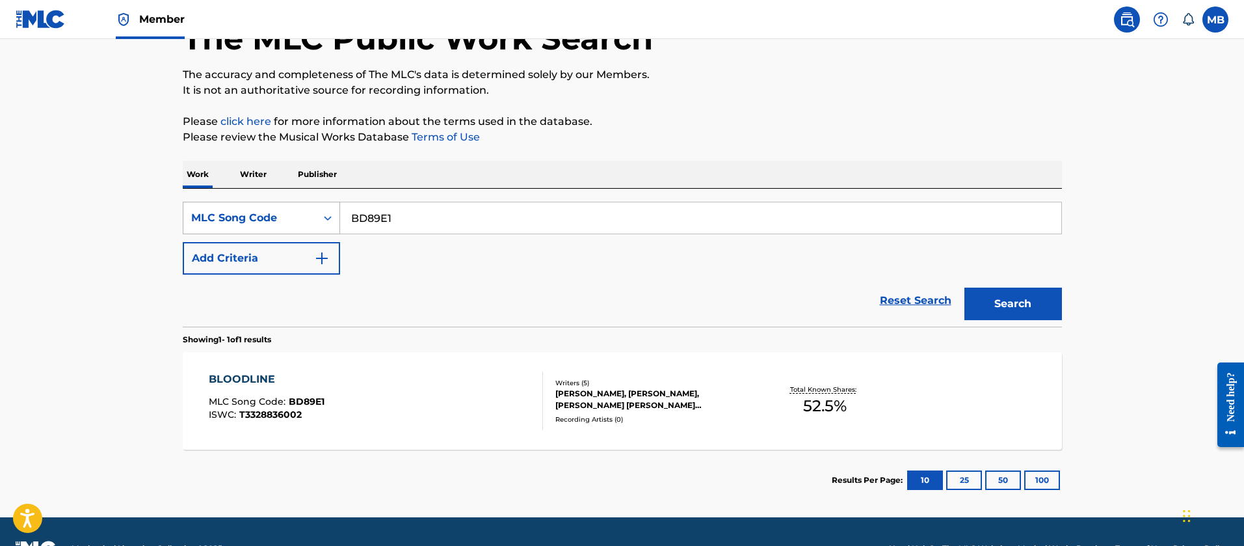
click at [250, 213] on div "MLC Song Code" at bounding box center [249, 218] width 117 height 16
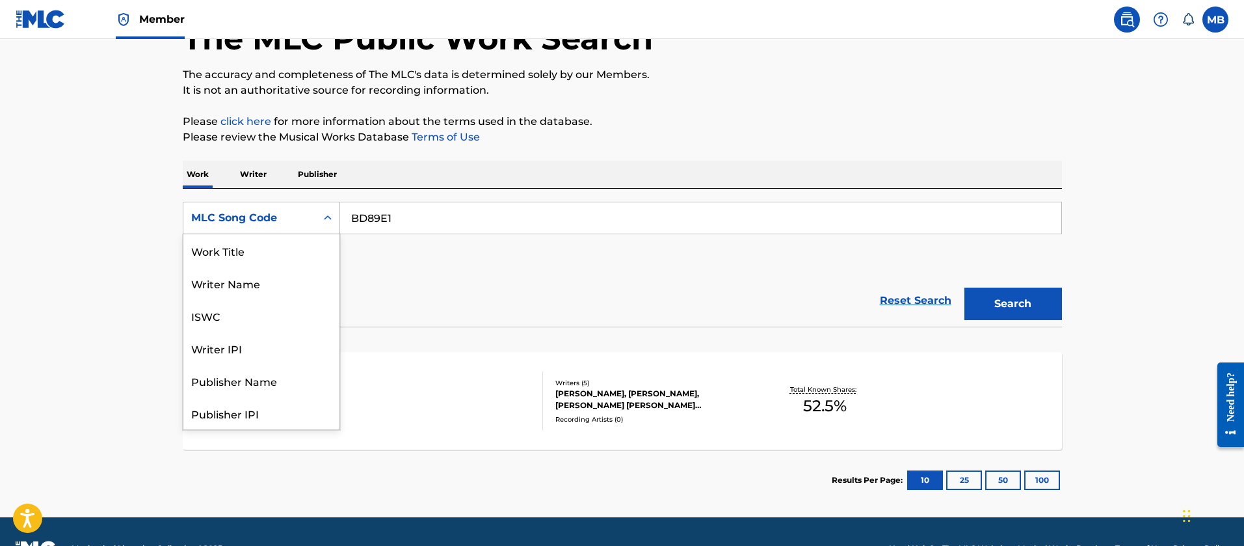
scroll to position [0, 0]
click at [251, 261] on div "Work Title" at bounding box center [261, 250] width 156 height 33
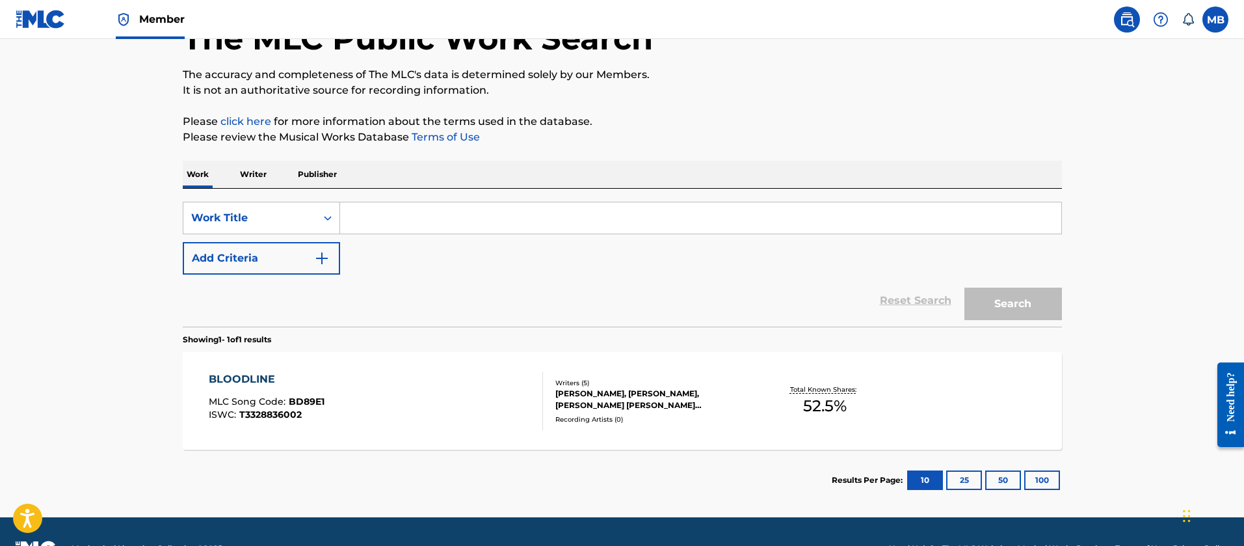
click at [423, 219] on input "Search Form" at bounding box center [700, 217] width 721 height 31
paste input "SUICIDE DOORS"
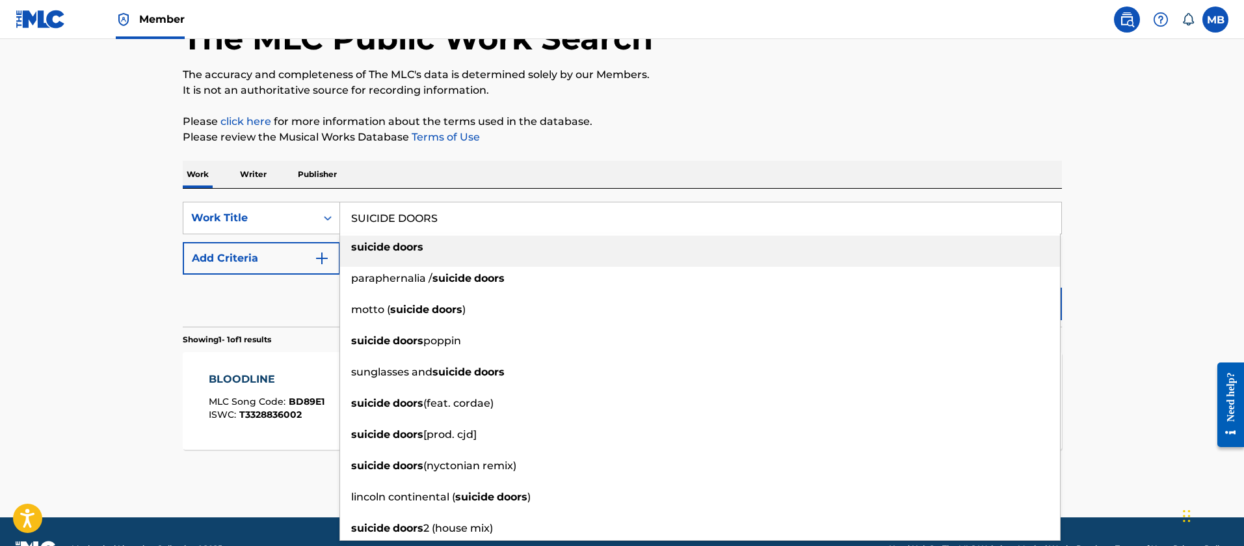
type input "SUICIDE DOORS"
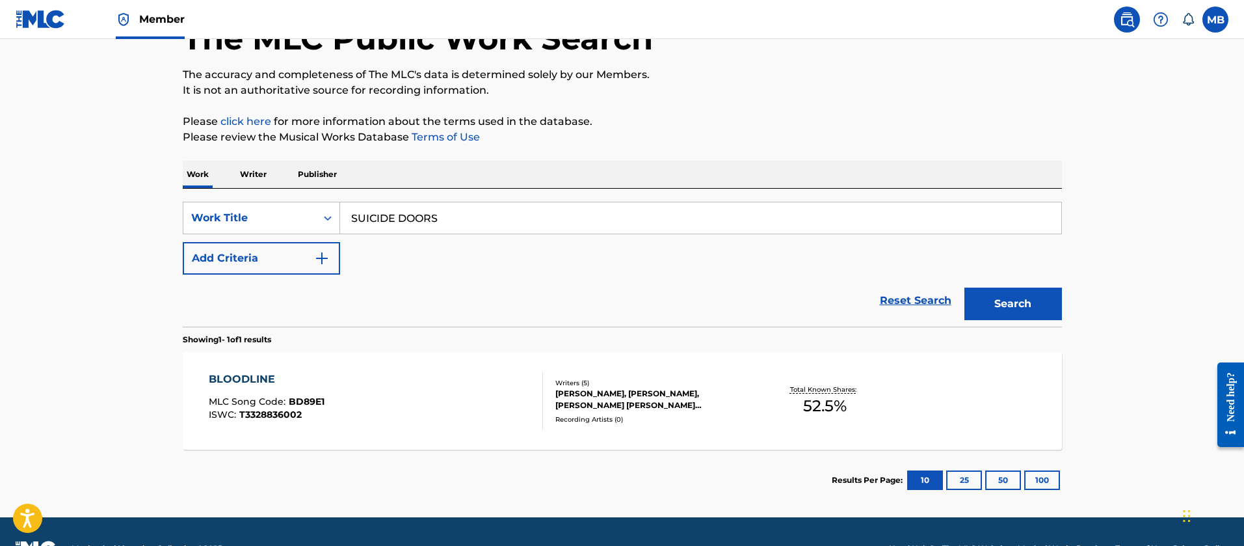
click at [204, 254] on button "Add Criteria" at bounding box center [261, 258] width 157 height 33
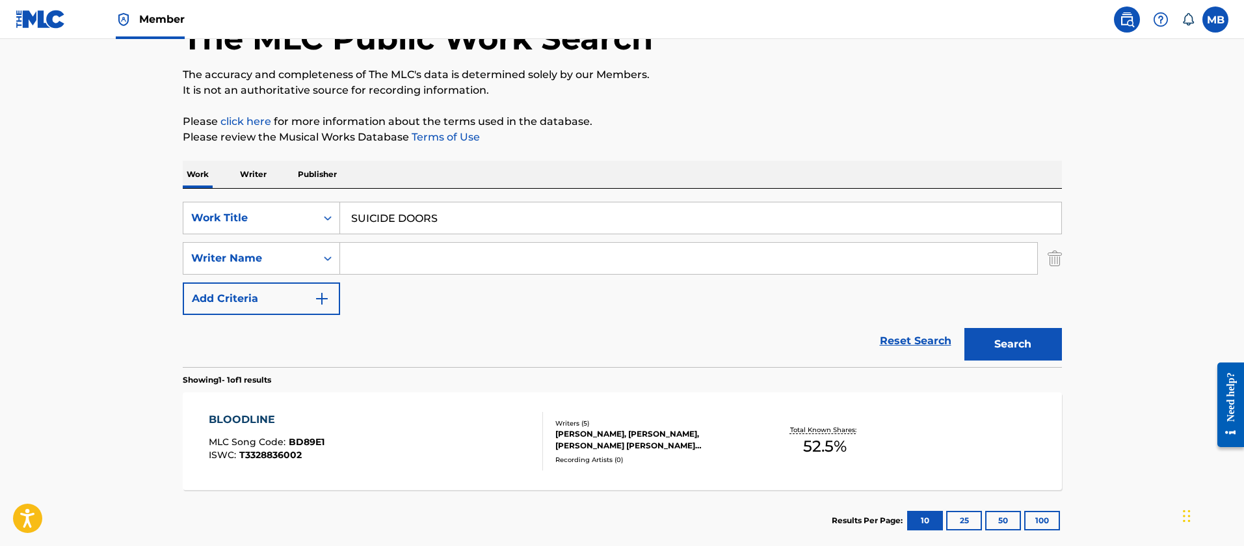
click at [433, 261] on input "Search Form" at bounding box center [688, 258] width 697 height 31
click at [964, 328] on button "Search" at bounding box center [1013, 344] width 98 height 33
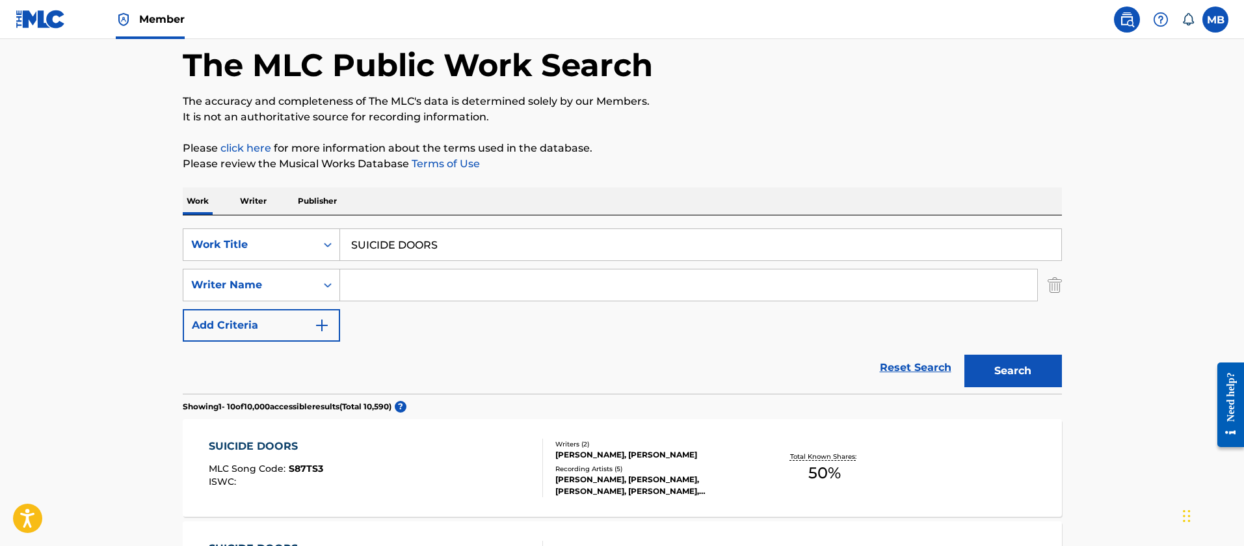
scroll to position [88, 0]
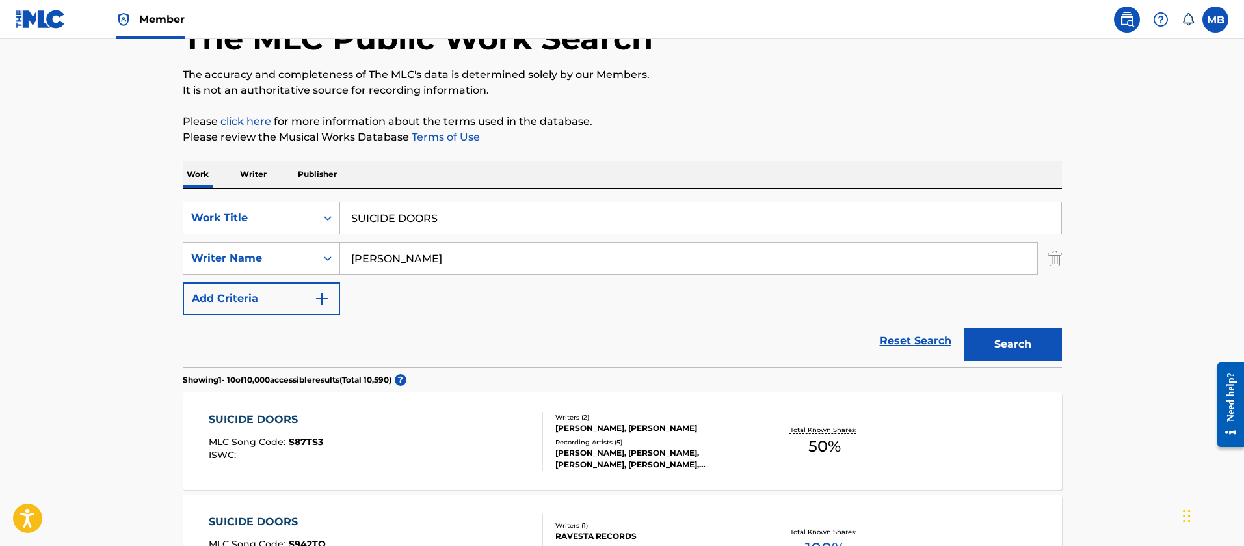
type input "[PERSON_NAME]"
click at [964, 328] on button "Search" at bounding box center [1013, 344] width 98 height 33
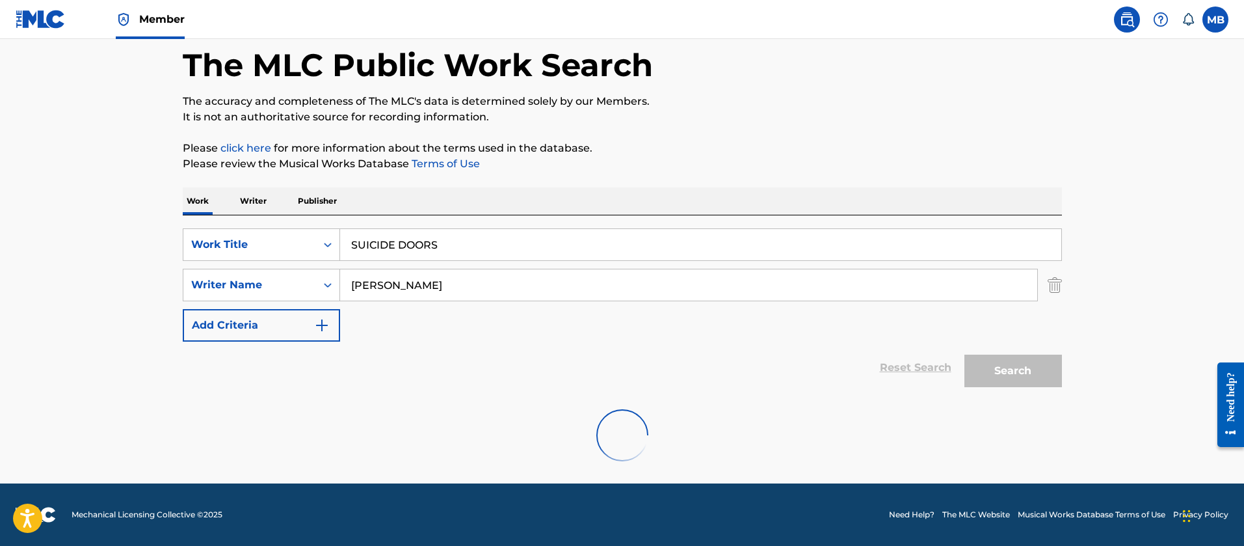
scroll to position [19, 0]
